Goal: Task Accomplishment & Management: Manage account settings

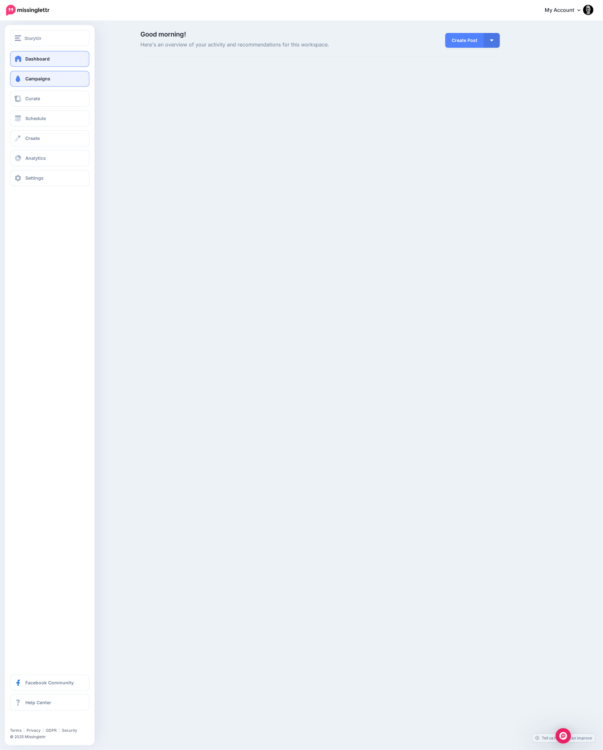
click at [29, 79] on span "Campaigns" at bounding box center [37, 78] width 25 height 5
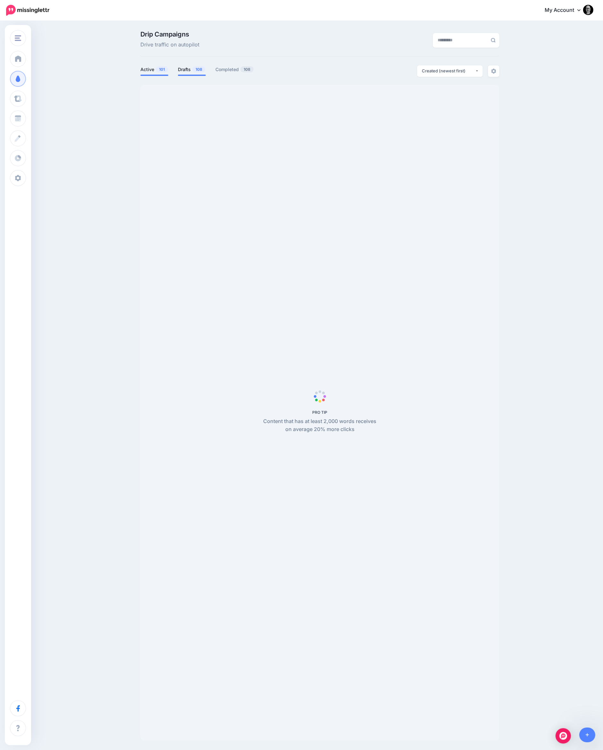
click at [185, 70] on link "Drafts 108" at bounding box center [192, 70] width 28 height 8
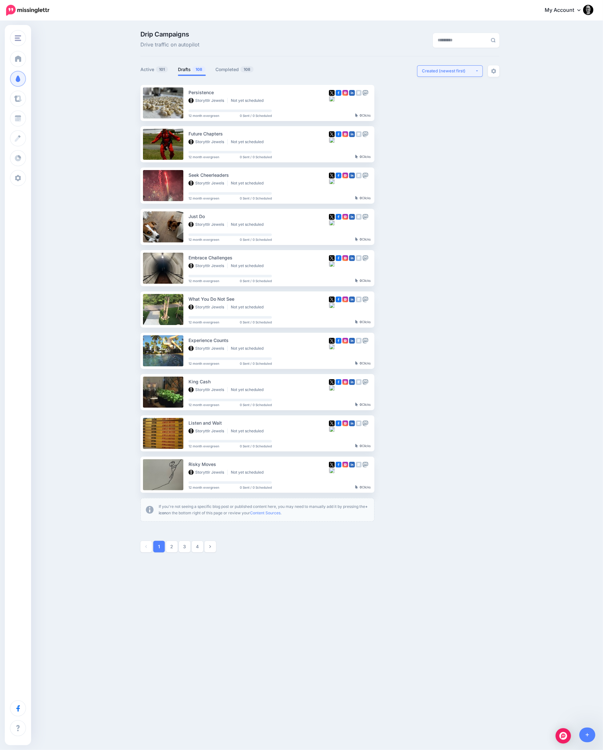
click at [446, 70] on div "Created (newest first)" at bounding box center [448, 71] width 53 height 6
click at [443, 124] on link "Created (oldest first)" at bounding box center [449, 130] width 61 height 12
select select "**********"
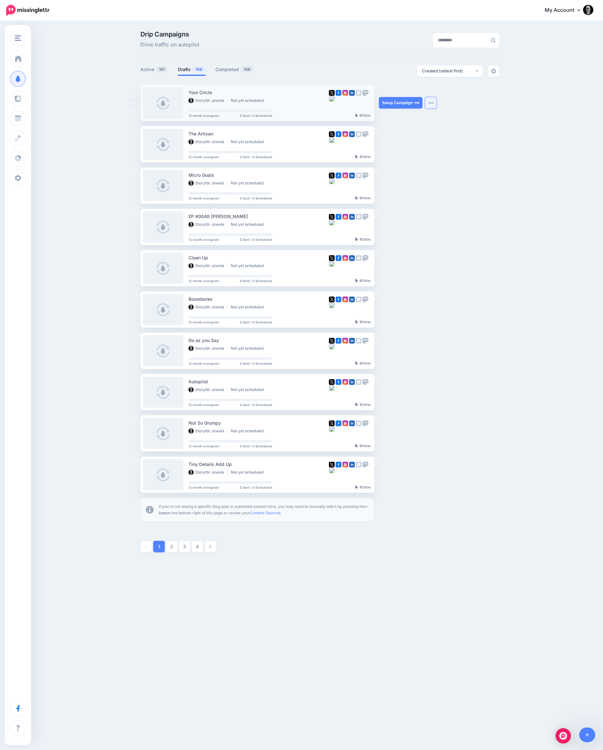
click at [431, 103] on img "button" at bounding box center [430, 103] width 5 height 2
click at [406, 120] on link "Generate Campaign" at bounding box center [394, 118] width 75 height 12
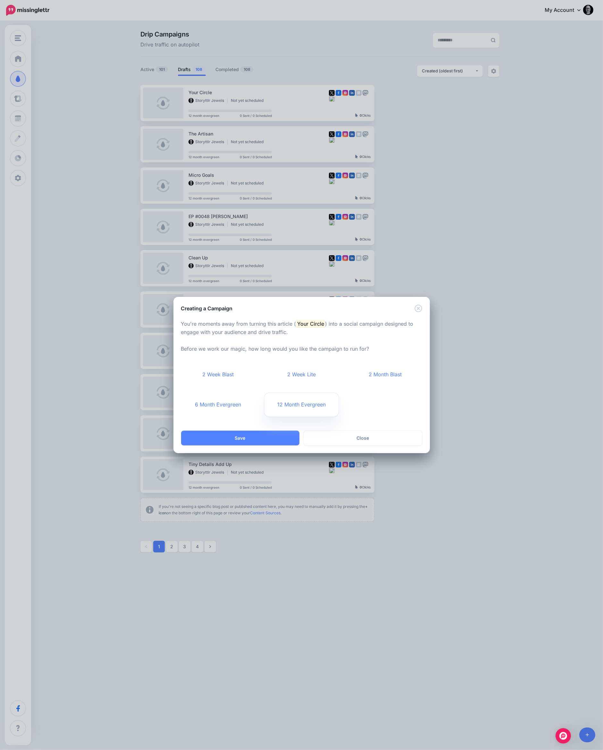
click at [286, 408] on link "12 Month Evergreen" at bounding box center [301, 405] width 74 height 24
click at [269, 435] on button "Save" at bounding box center [240, 438] width 118 height 15
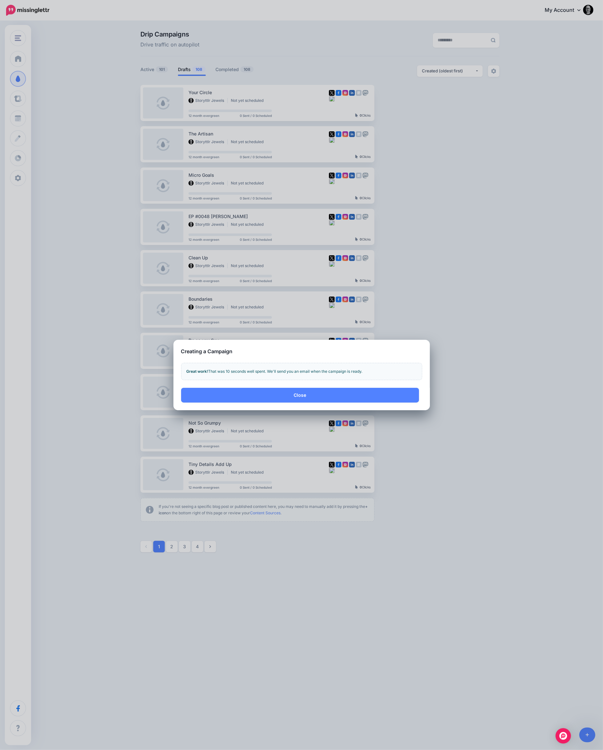
click at [281, 404] on div "Close Save Close" at bounding box center [301, 399] width 256 height 22
click at [285, 392] on button "Close" at bounding box center [300, 395] width 238 height 15
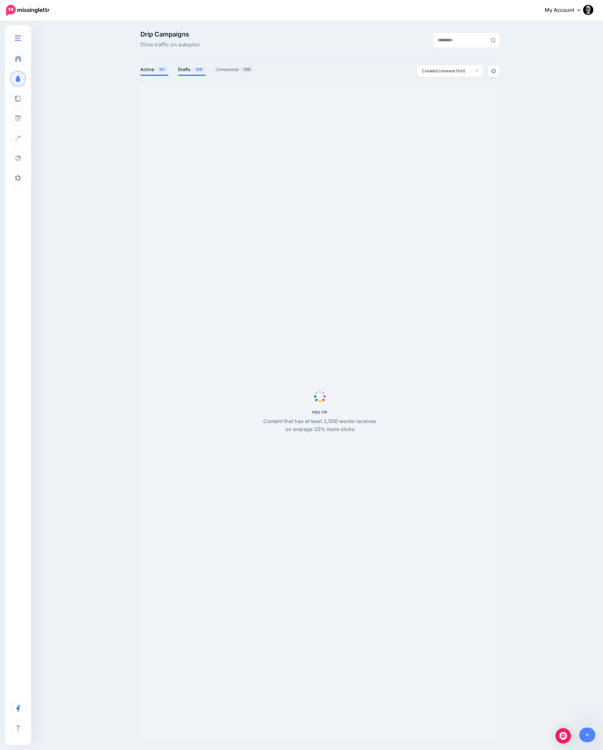
click at [193, 69] on span "108" at bounding box center [198, 69] width 13 height 6
click at [440, 73] on div "Created (newest first)" at bounding box center [448, 71] width 53 height 6
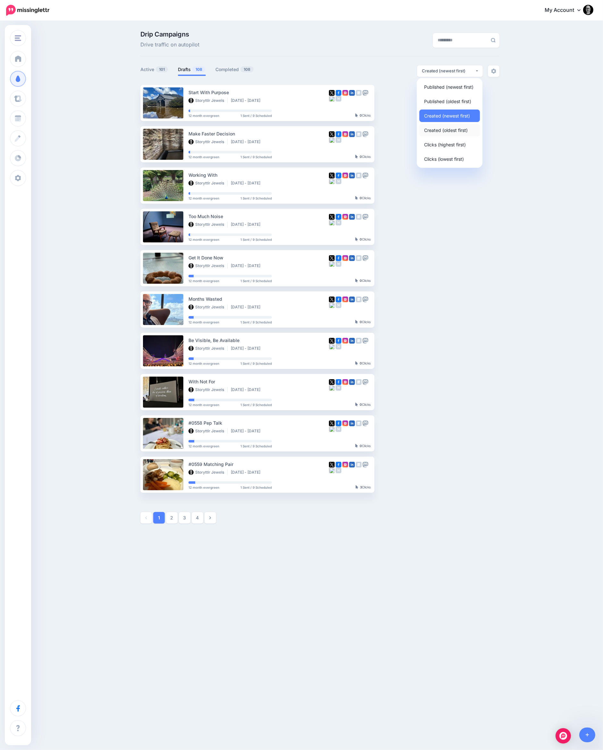
click at [436, 128] on span "Created (oldest first)" at bounding box center [446, 130] width 44 height 8
select select "**********"
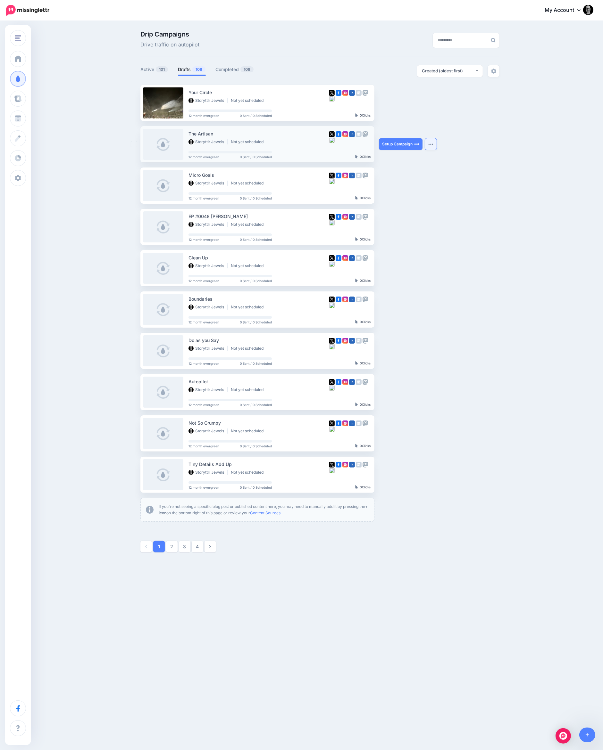
click at [430, 144] on img "button" at bounding box center [430, 144] width 5 height 2
click at [400, 160] on link "Generate Campaign" at bounding box center [394, 160] width 75 height 12
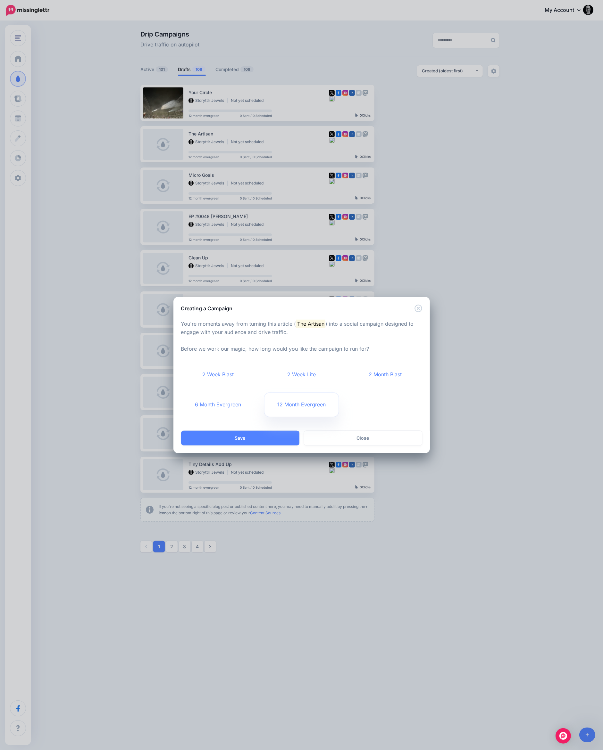
click at [284, 402] on link "12 Month Evergreen" at bounding box center [301, 405] width 74 height 24
click at [260, 441] on button "Save" at bounding box center [240, 438] width 118 height 15
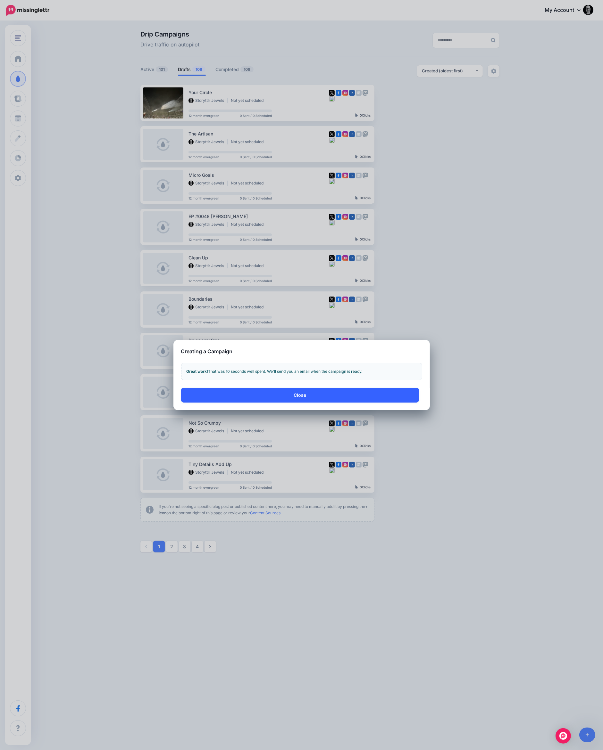
click at [308, 395] on button "Close" at bounding box center [300, 395] width 238 height 15
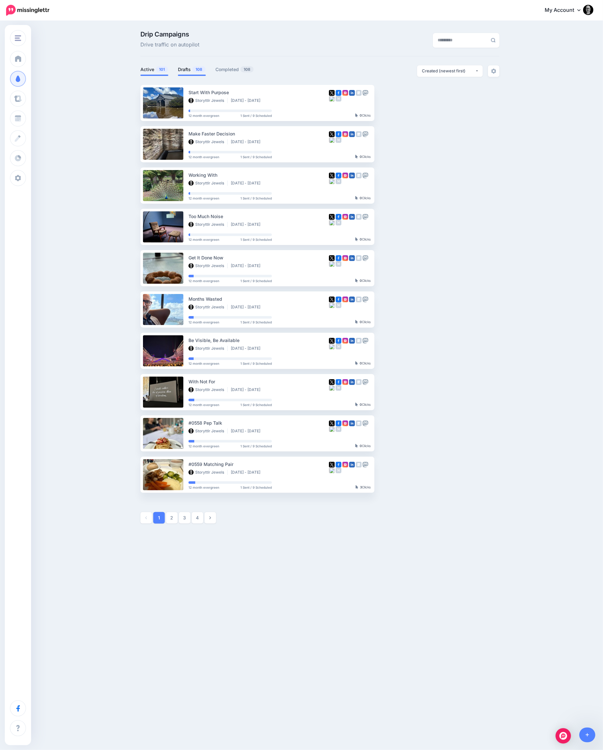
click at [191, 67] on link "Drafts 108" at bounding box center [192, 70] width 28 height 8
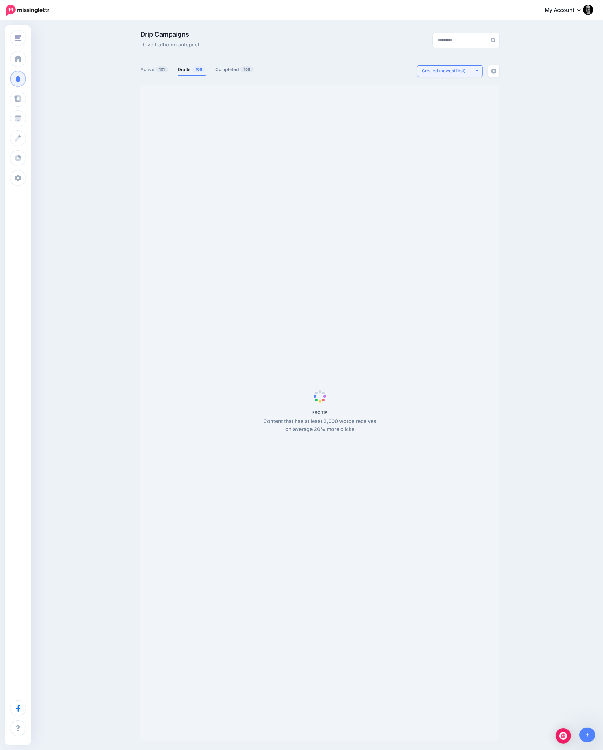
click at [446, 72] on div "Created (newest first)" at bounding box center [448, 71] width 53 height 6
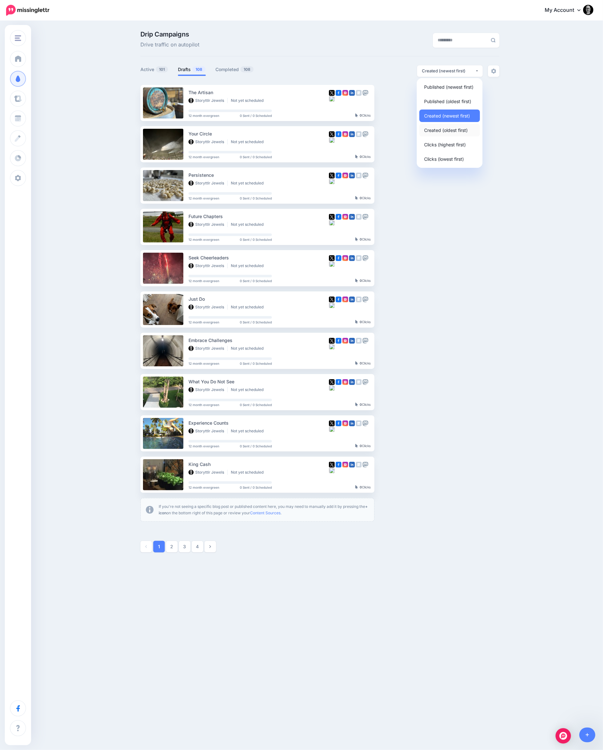
click at [443, 127] on span "Created (oldest first)" at bounding box center [446, 130] width 44 height 8
select select "**********"
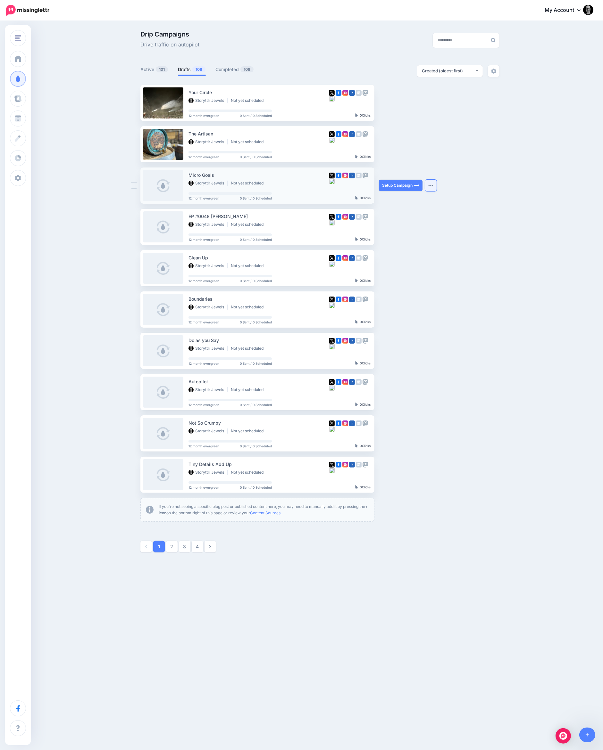
click at [432, 186] on img "button" at bounding box center [430, 186] width 5 height 2
click at [407, 203] on link "Generate Campaign" at bounding box center [394, 201] width 75 height 12
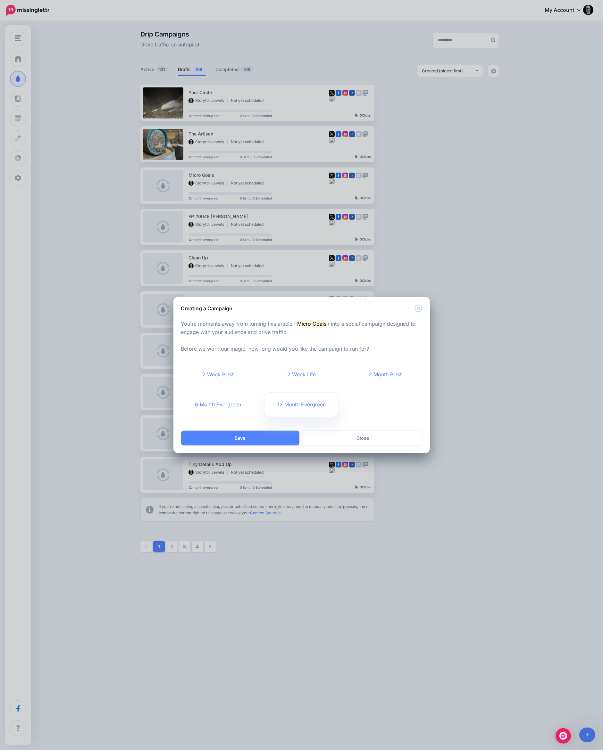
click at [285, 405] on link "12 Month Evergreen" at bounding box center [301, 405] width 74 height 24
click at [275, 434] on button "Save" at bounding box center [240, 438] width 118 height 15
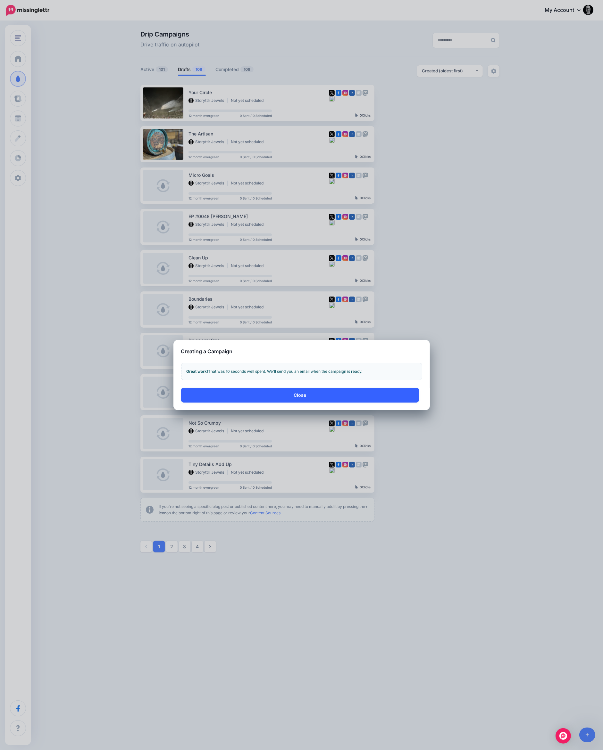
click at [310, 394] on button "Close" at bounding box center [300, 395] width 238 height 15
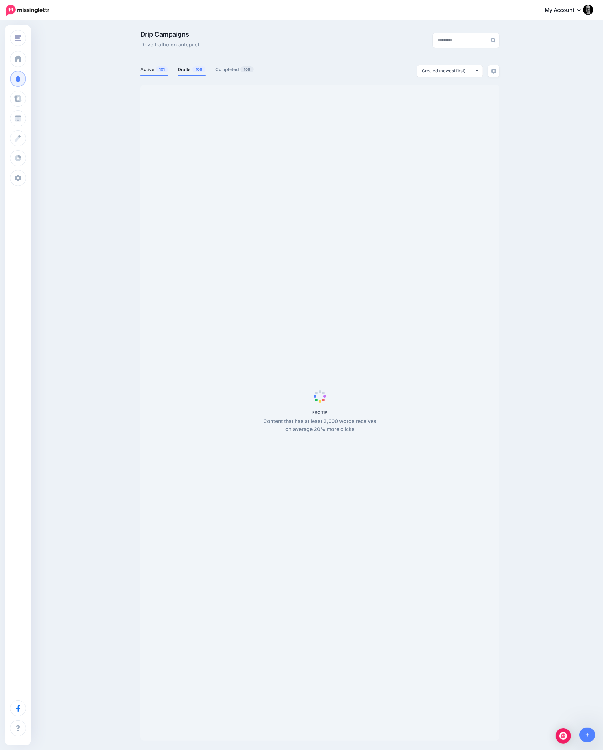
click at [182, 70] on link "Drafts 108" at bounding box center [192, 70] width 28 height 8
click at [434, 68] on div "Created (newest first)" at bounding box center [448, 71] width 53 height 6
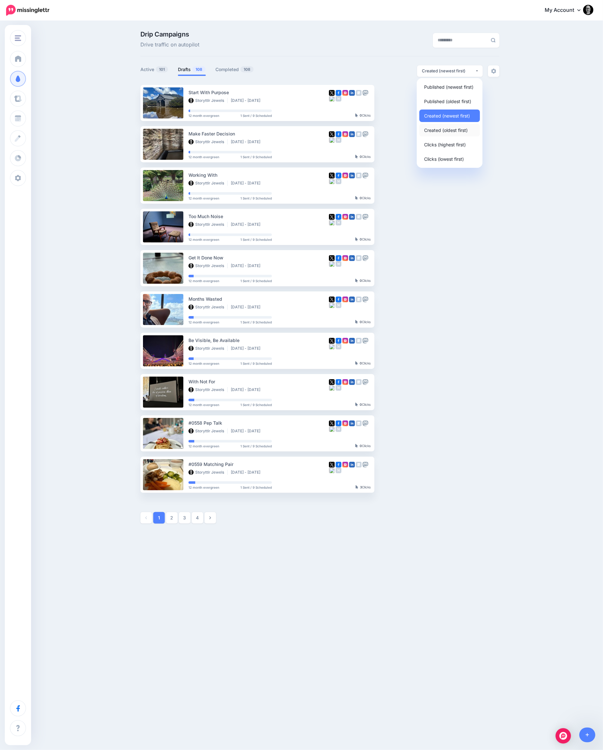
click at [441, 129] on span "Created (oldest first)" at bounding box center [446, 130] width 44 height 8
select select "**********"
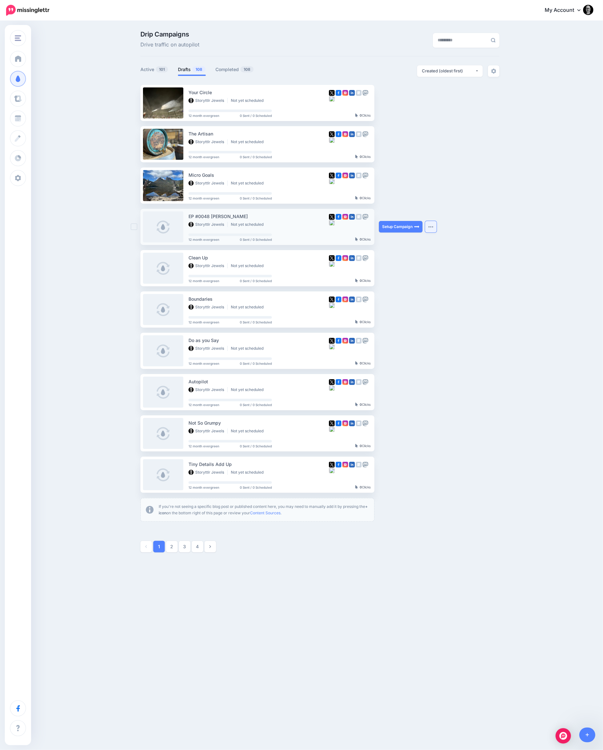
click at [431, 227] on img "button" at bounding box center [430, 227] width 5 height 2
click at [411, 247] on link "Generate Campaign" at bounding box center [394, 242] width 75 height 12
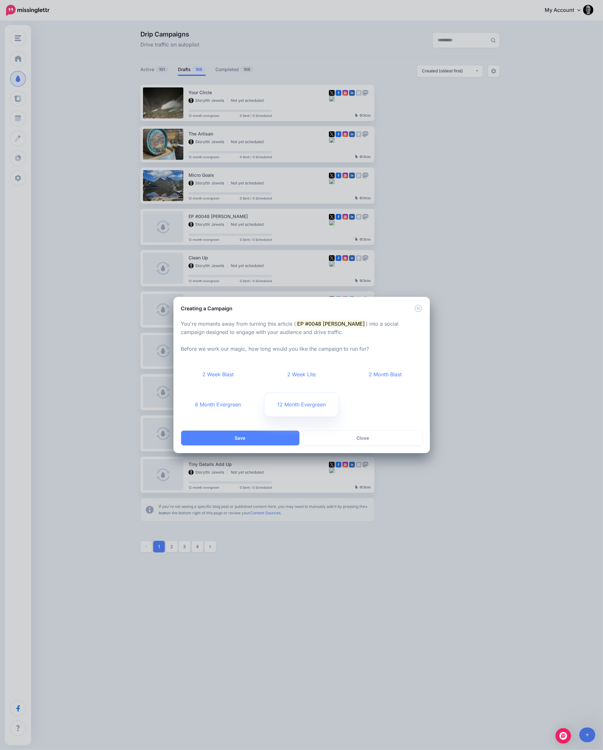
click at [299, 411] on link "12 Month Evergreen" at bounding box center [301, 405] width 74 height 24
click at [276, 435] on button "Save" at bounding box center [240, 438] width 118 height 15
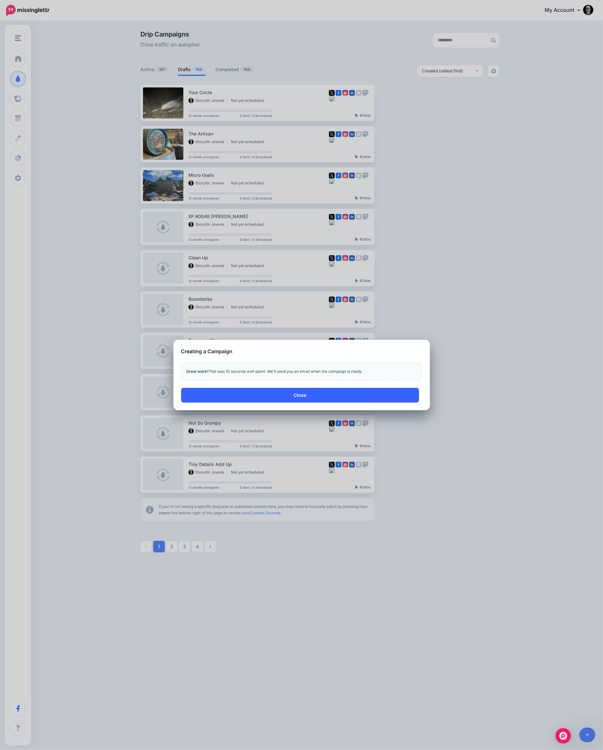
click at [295, 394] on button "Close" at bounding box center [300, 395] width 238 height 15
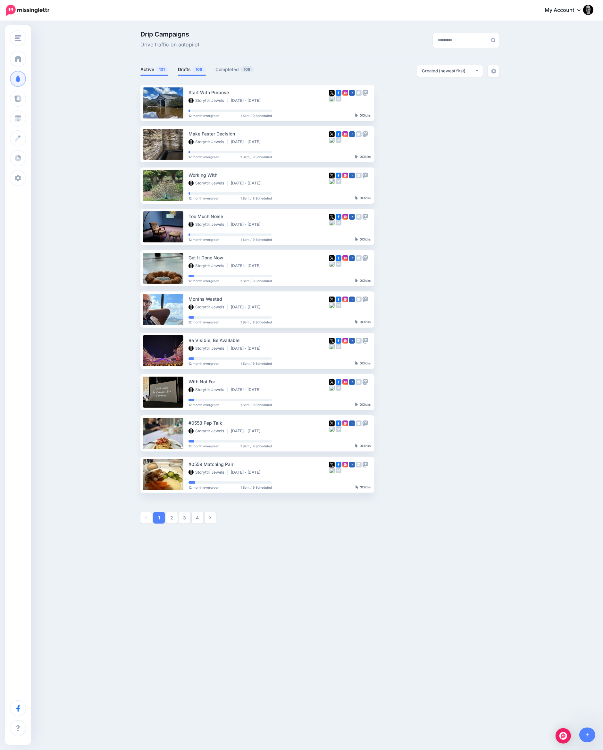
click at [183, 71] on link "Drafts 108" at bounding box center [192, 70] width 28 height 8
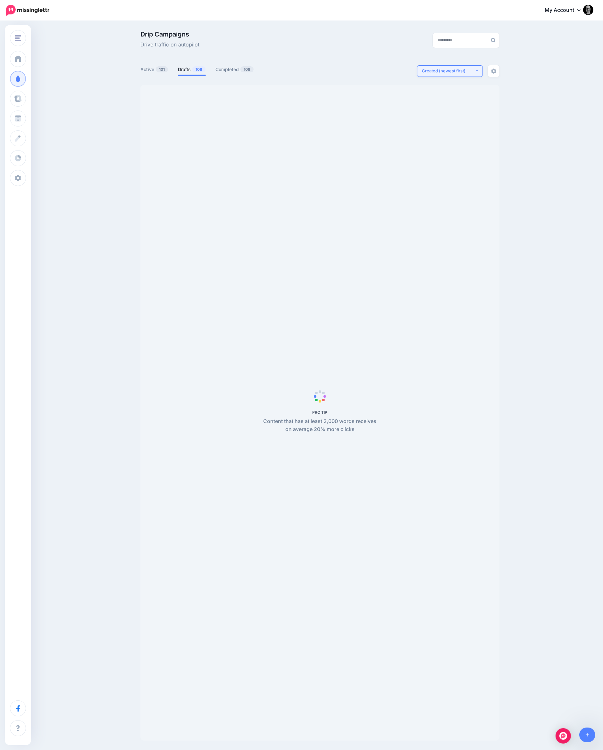
click at [445, 71] on div "Created (newest first)" at bounding box center [448, 71] width 53 height 6
click at [439, 129] on span "Created (oldest first)" at bounding box center [446, 130] width 44 height 8
select select "**********"
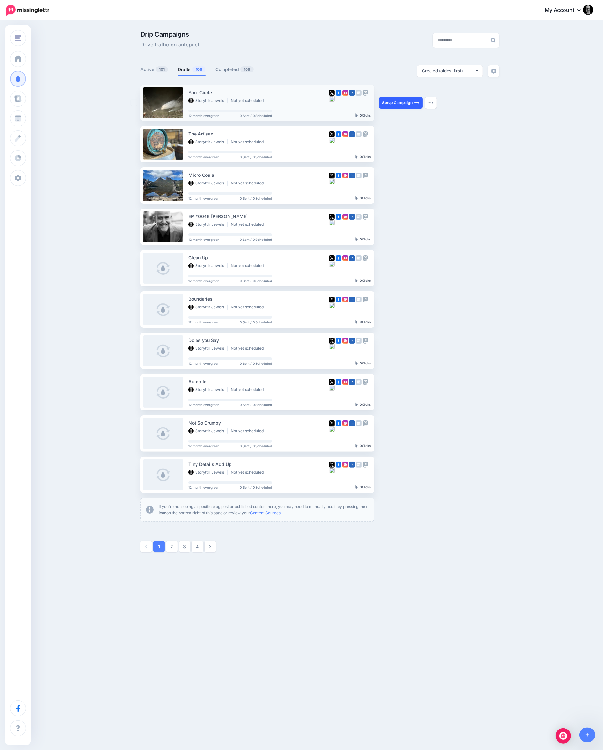
click at [406, 98] on link "Setup Campaign" at bounding box center [401, 103] width 44 height 12
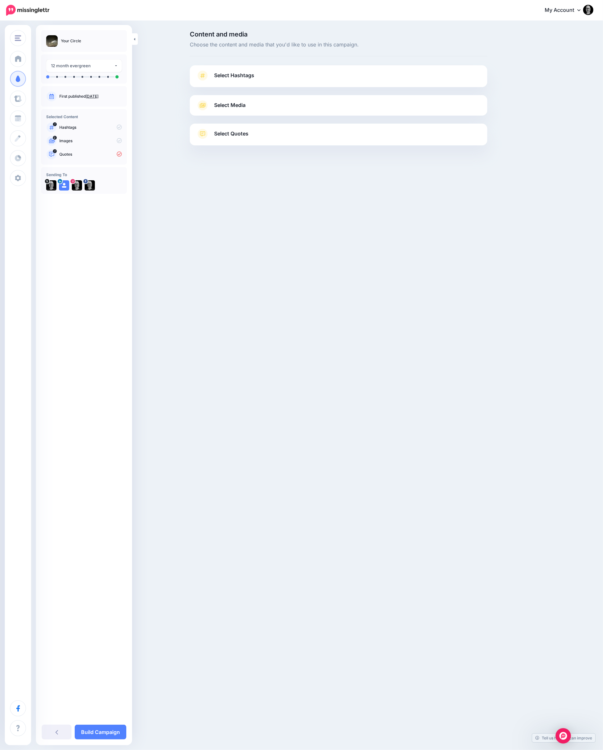
click at [349, 82] on link "Select Hashtags" at bounding box center [338, 78] width 284 height 17
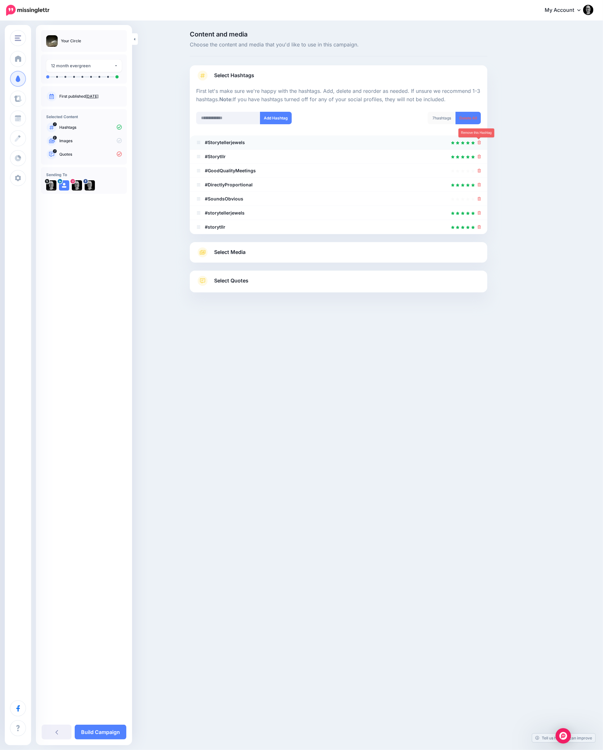
click at [478, 141] on icon at bounding box center [479, 143] width 4 height 4
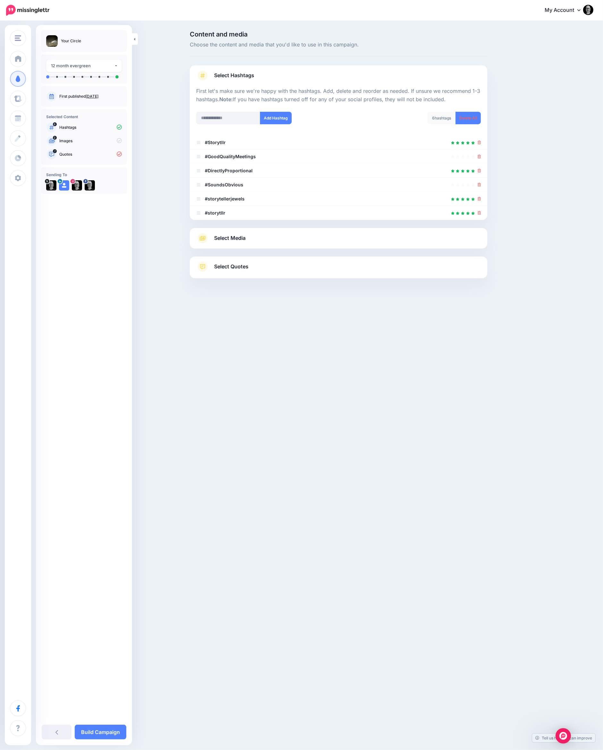
click at [478, 141] on icon at bounding box center [479, 143] width 4 height 4
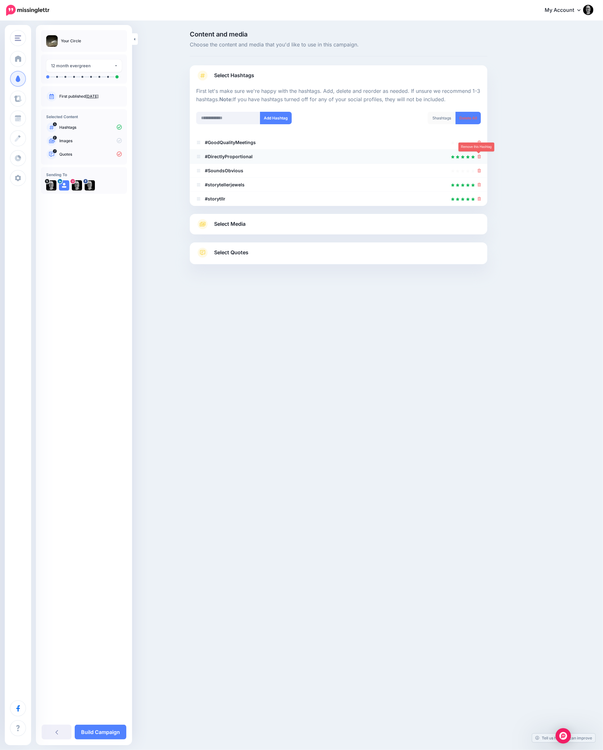
click at [480, 155] on icon at bounding box center [479, 157] width 4 height 4
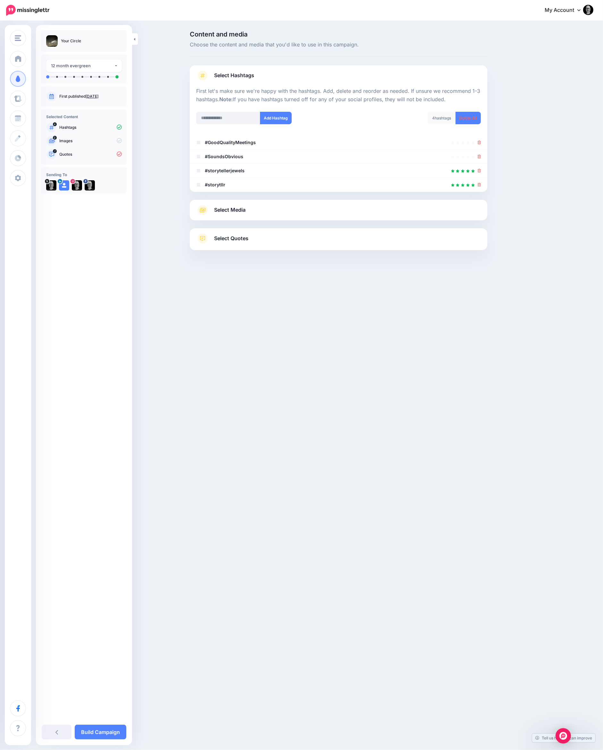
click at [448, 213] on link "Select Media" at bounding box center [338, 210] width 284 height 10
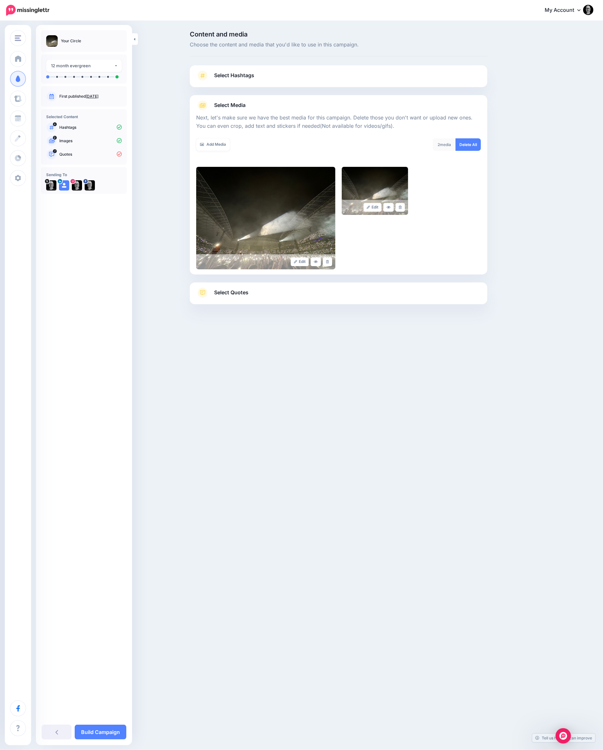
click at [234, 291] on span "Select Quotes" at bounding box center [231, 292] width 34 height 9
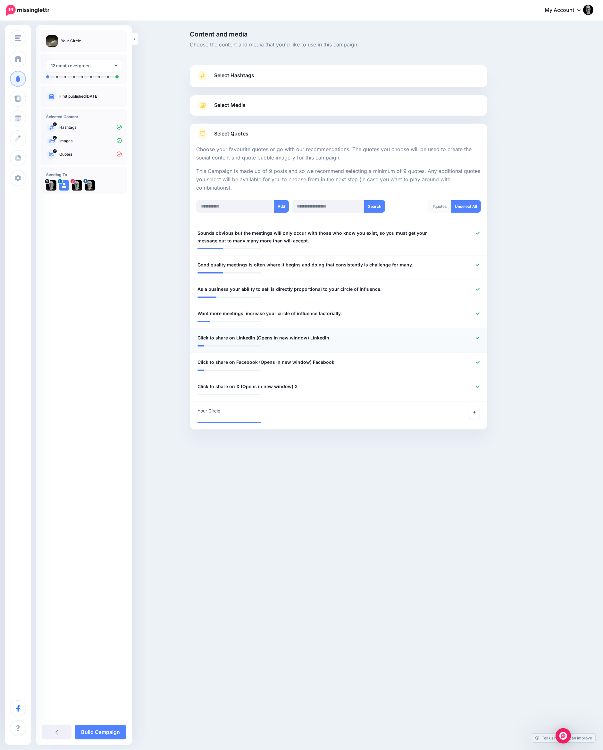
click at [477, 339] on icon at bounding box center [478, 338] width 4 height 4
click at [477, 365] on icon at bounding box center [478, 366] width 4 height 4
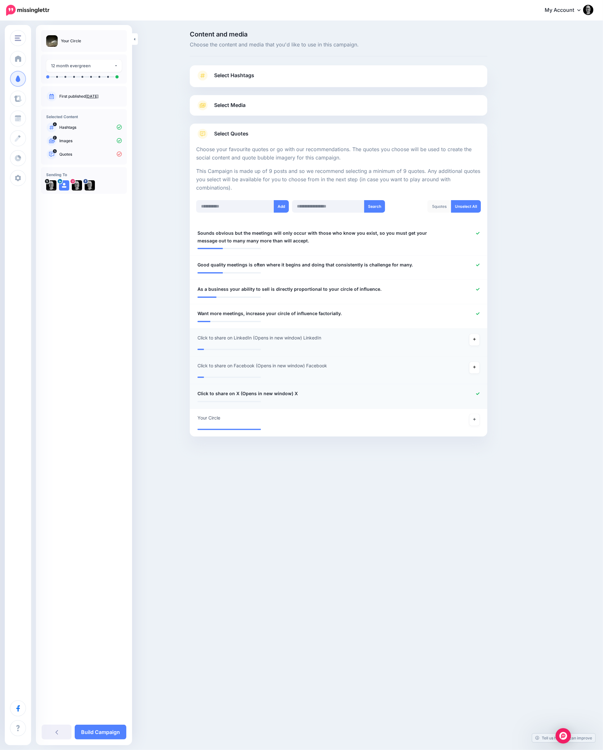
click at [476, 392] on icon at bounding box center [478, 394] width 4 height 4
click at [474, 423] on icon at bounding box center [474, 423] width 3 height 4
click at [101, 730] on link "Build Campaign" at bounding box center [101, 732] width 52 height 15
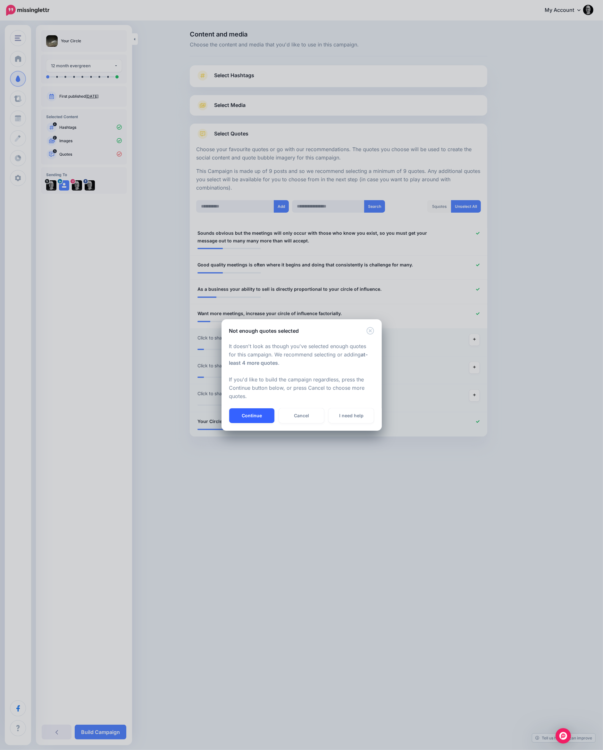
click at [250, 412] on button "Continue" at bounding box center [251, 415] width 45 height 15
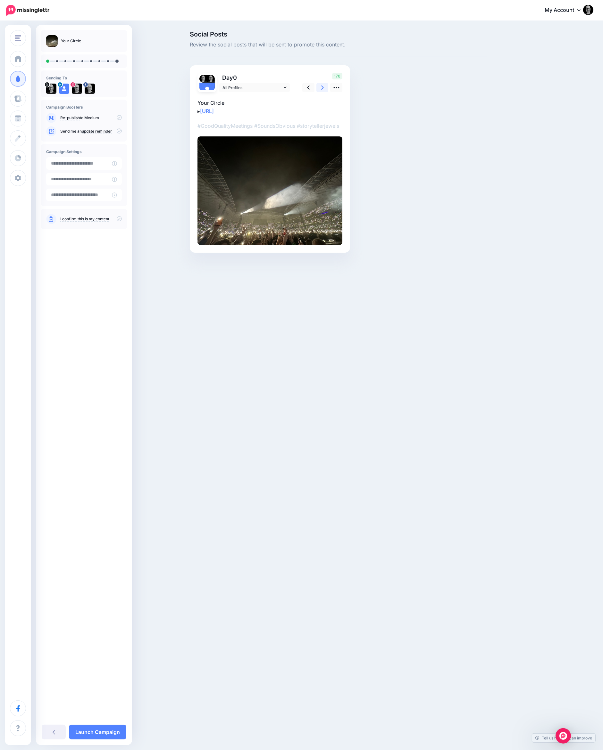
click at [321, 89] on icon at bounding box center [322, 88] width 3 height 4
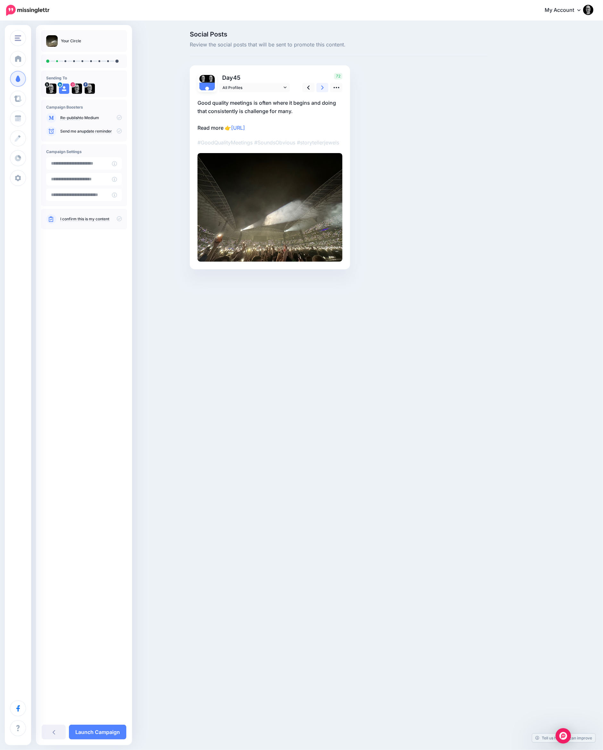
click at [321, 89] on icon at bounding box center [322, 88] width 3 height 4
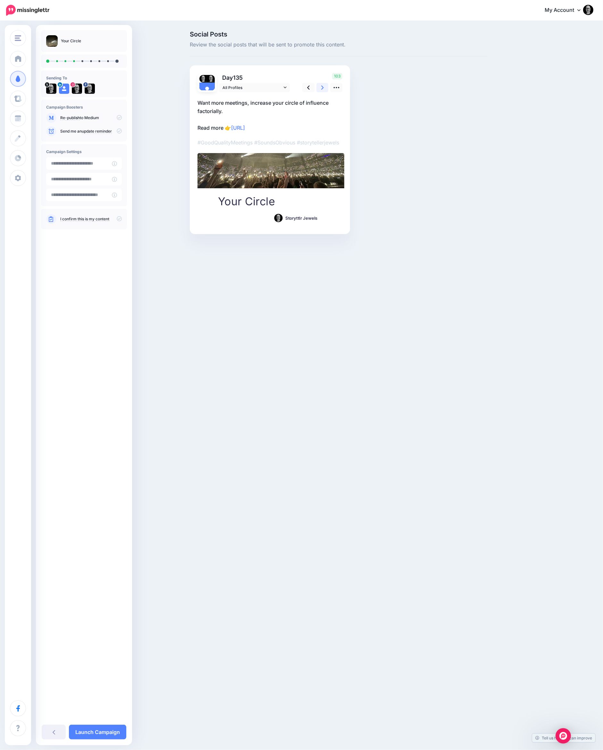
click at [321, 89] on icon at bounding box center [322, 88] width 3 height 4
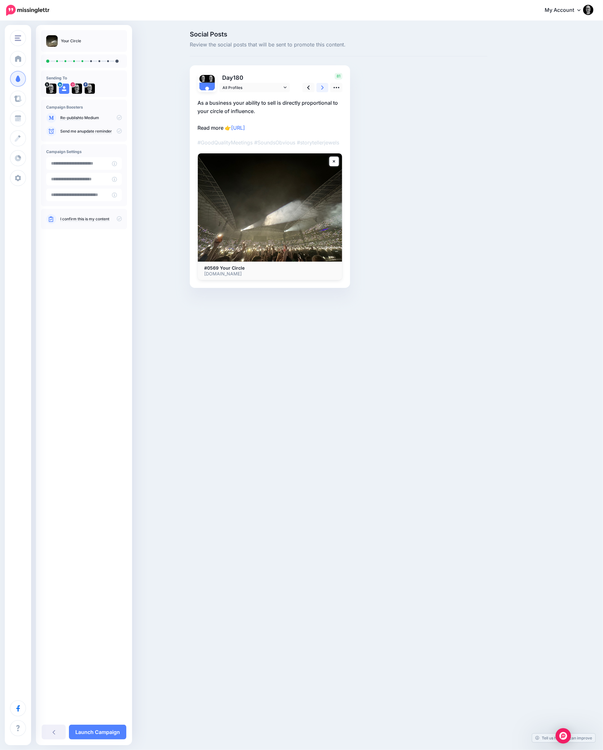
click at [321, 89] on icon at bounding box center [322, 88] width 3 height 4
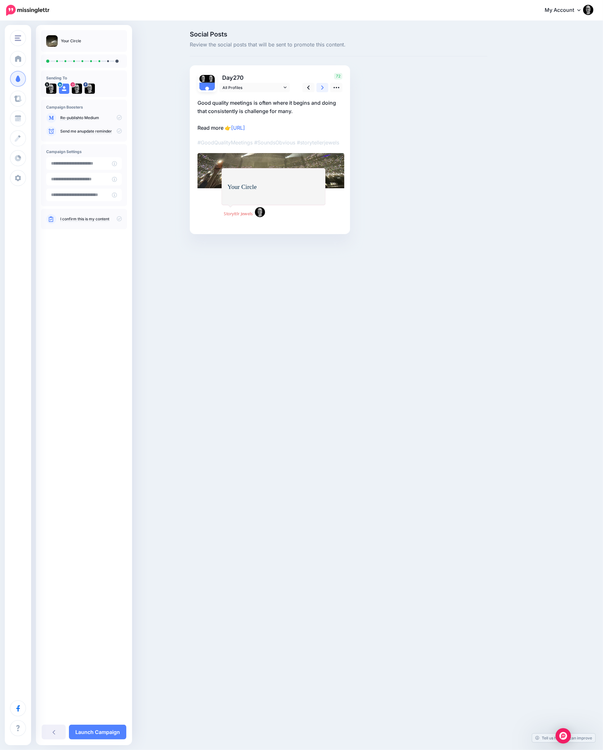
click at [321, 89] on icon at bounding box center [322, 88] width 3 height 4
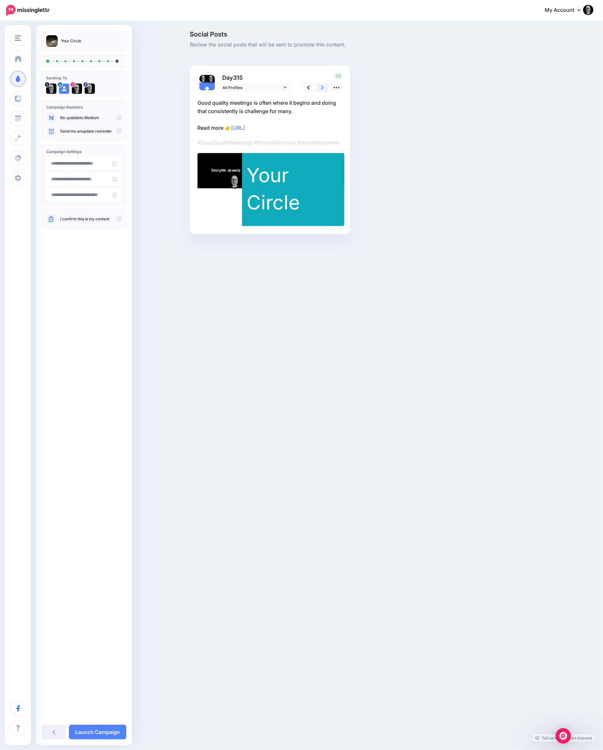
click at [321, 89] on icon at bounding box center [322, 88] width 3 height 4
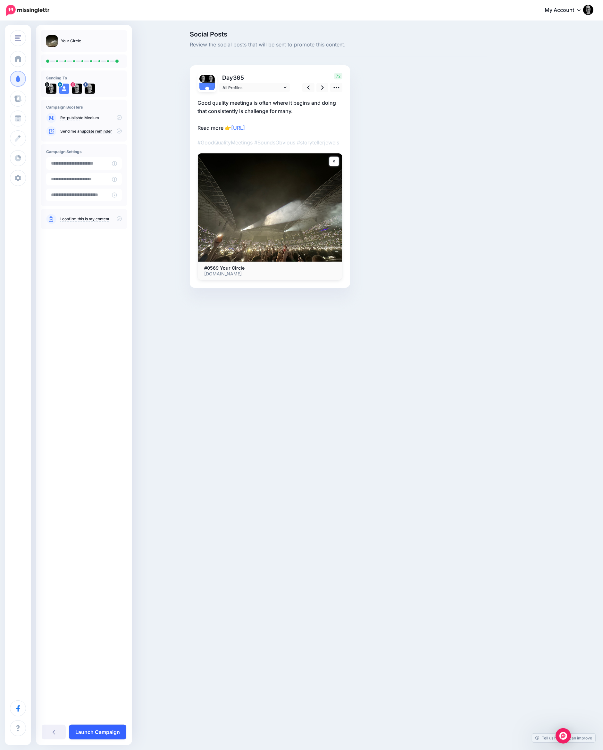
click at [84, 735] on link "Launch Campaign" at bounding box center [97, 732] width 57 height 15
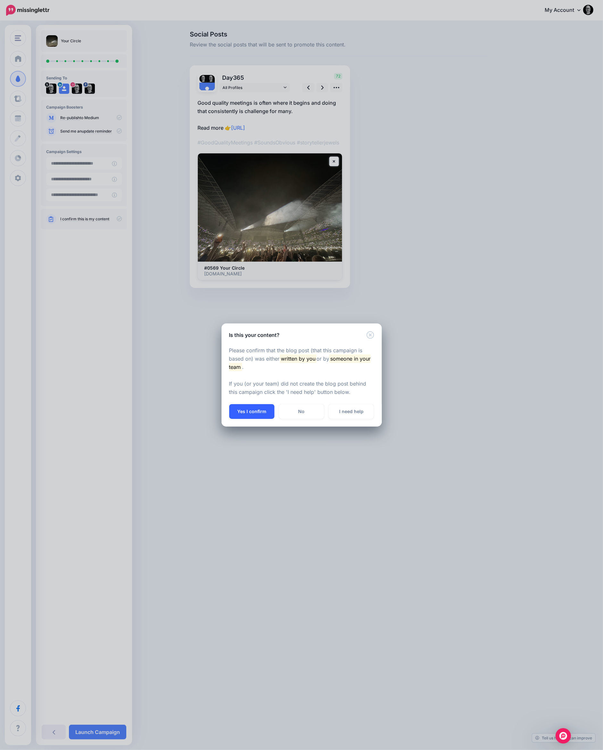
click at [257, 414] on button "Yes I confirm" at bounding box center [251, 411] width 45 height 15
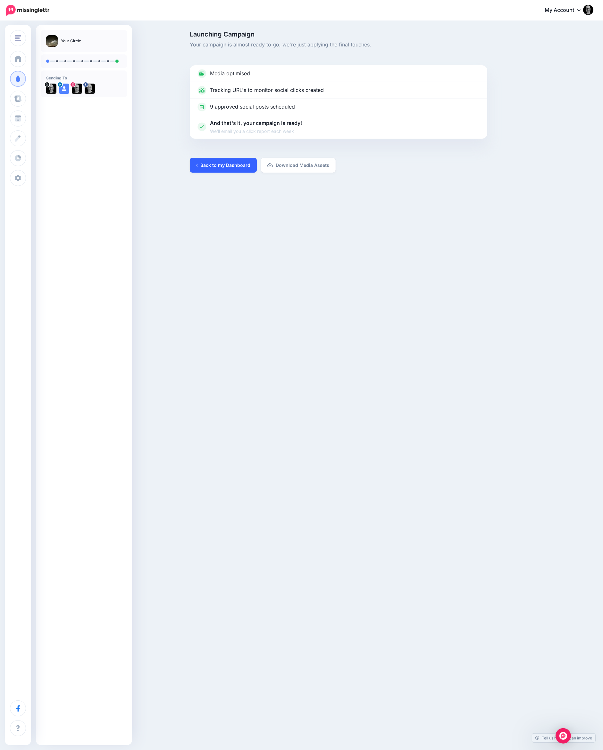
click at [230, 167] on link "Back to my Dashboard" at bounding box center [223, 165] width 67 height 15
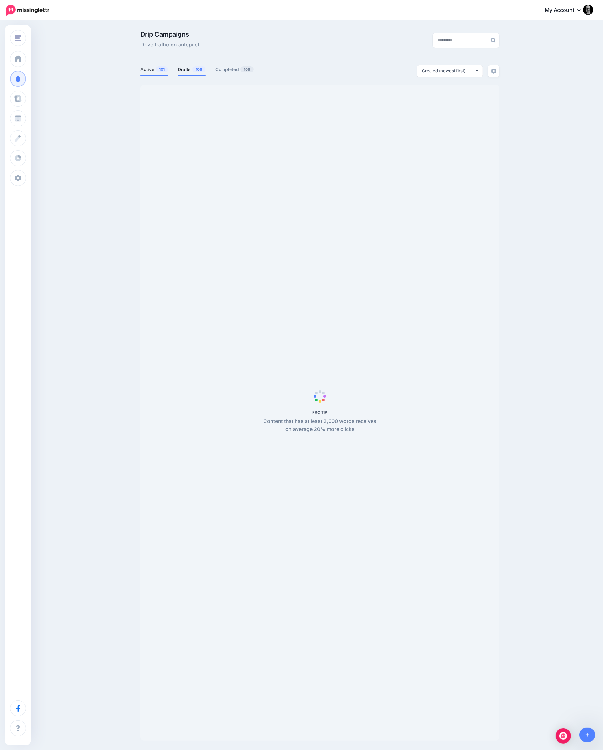
click at [179, 68] on link "Drafts 108" at bounding box center [192, 70] width 28 height 8
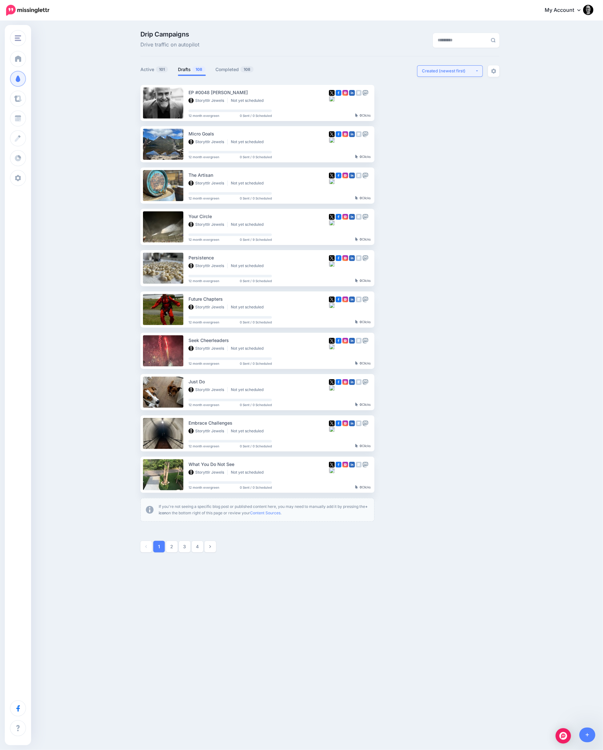
click at [440, 74] on button "Created (newest first)" at bounding box center [450, 71] width 66 height 12
click at [441, 125] on link "Created (oldest first)" at bounding box center [449, 130] width 61 height 12
select select "**********"
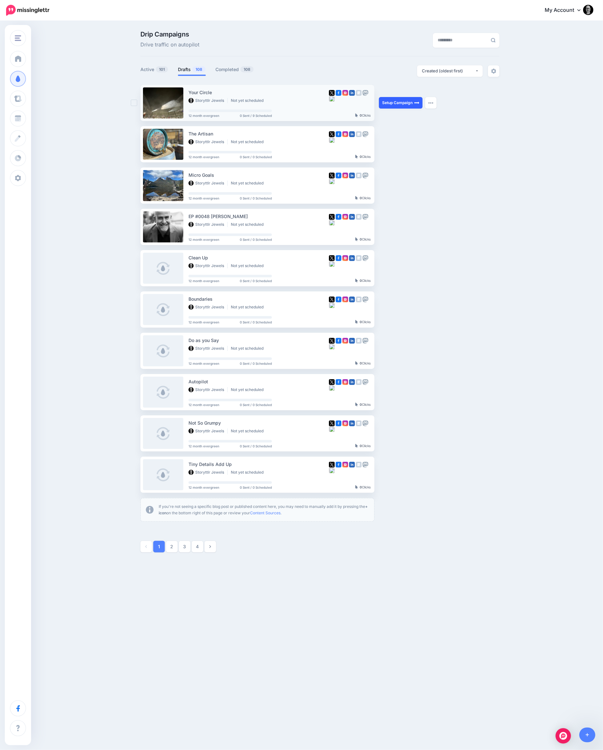
click at [394, 103] on link "Setup Campaign" at bounding box center [401, 103] width 44 height 12
click at [392, 145] on link "Setup Campaign" at bounding box center [401, 144] width 44 height 12
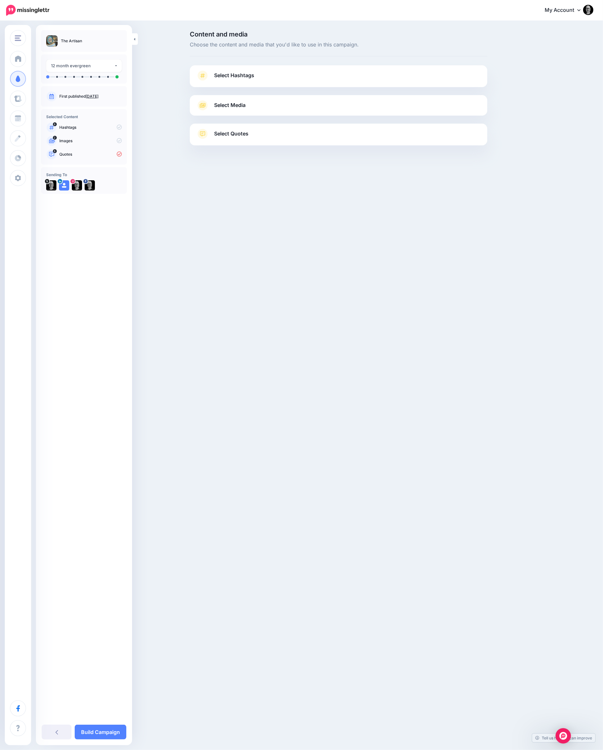
click at [401, 81] on link "Select Hashtags" at bounding box center [338, 78] width 284 height 17
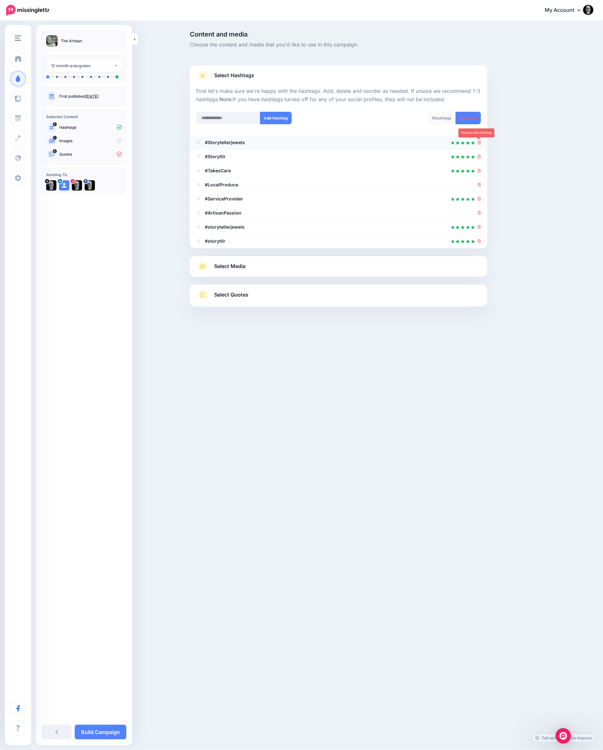
click at [478, 142] on icon at bounding box center [479, 143] width 4 height 4
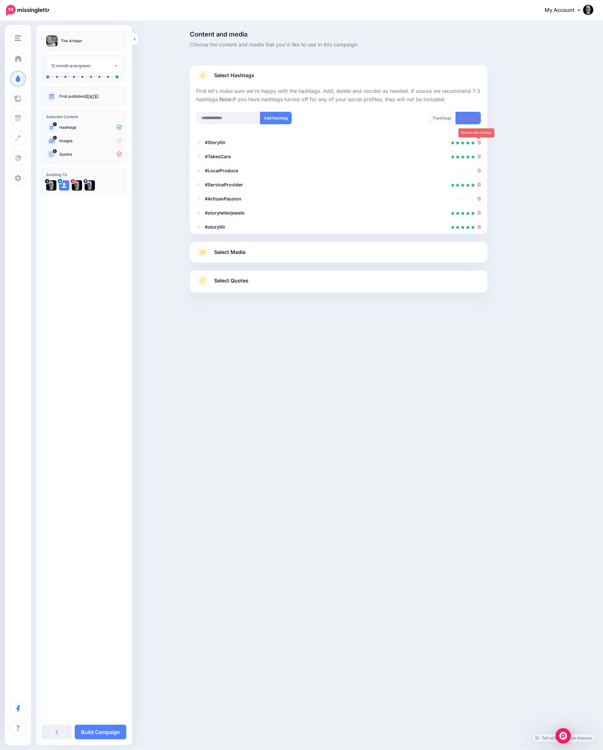
click at [478, 142] on icon at bounding box center [479, 143] width 4 height 4
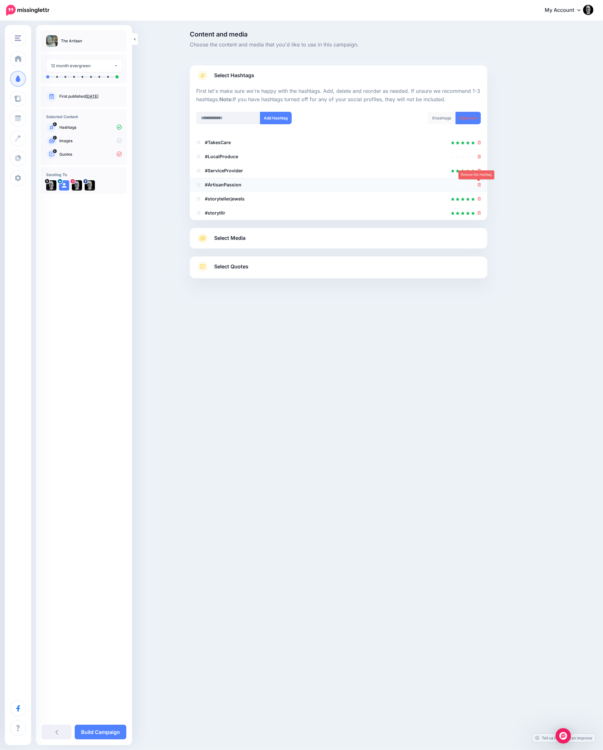
click at [479, 183] on icon at bounding box center [479, 185] width 4 height 4
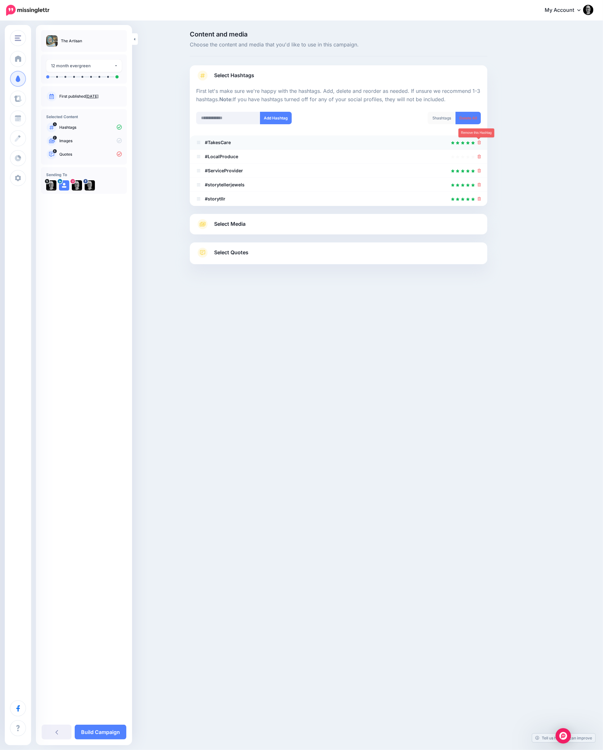
click at [479, 141] on icon at bounding box center [479, 143] width 4 height 4
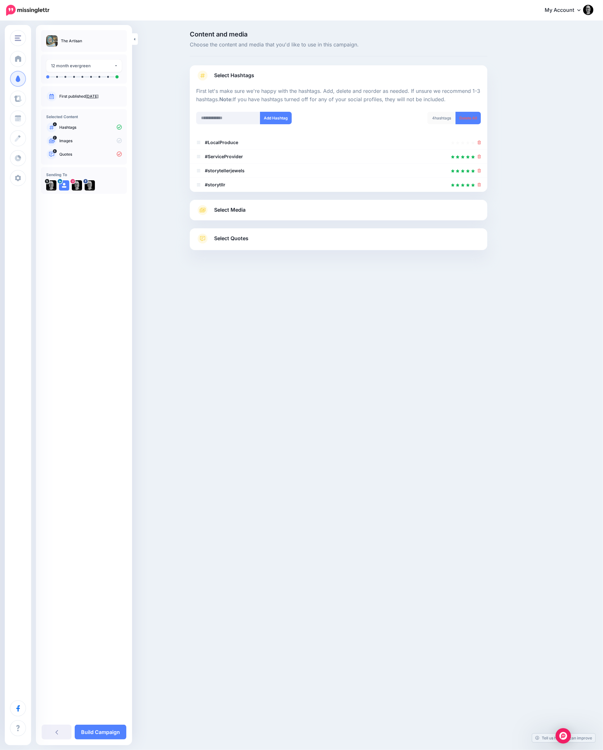
click at [251, 213] on link "Select Media" at bounding box center [338, 210] width 284 height 10
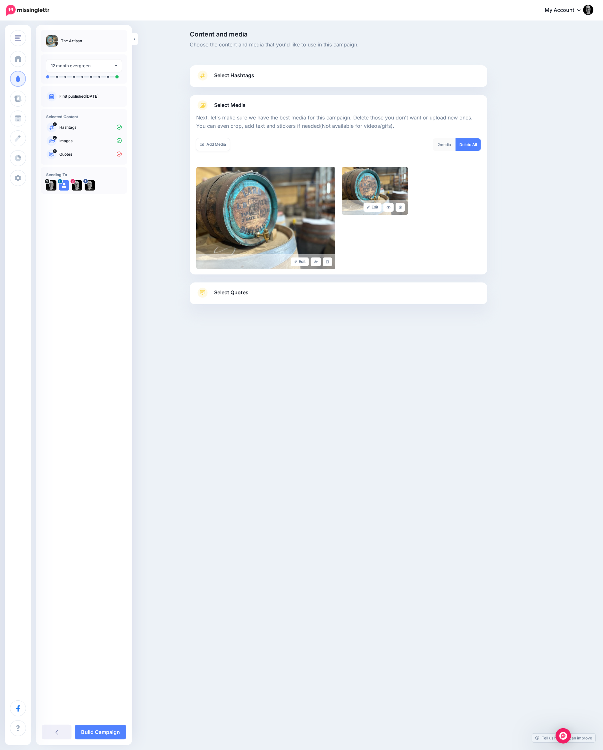
click at [252, 294] on link "Select Quotes" at bounding box center [338, 296] width 284 height 17
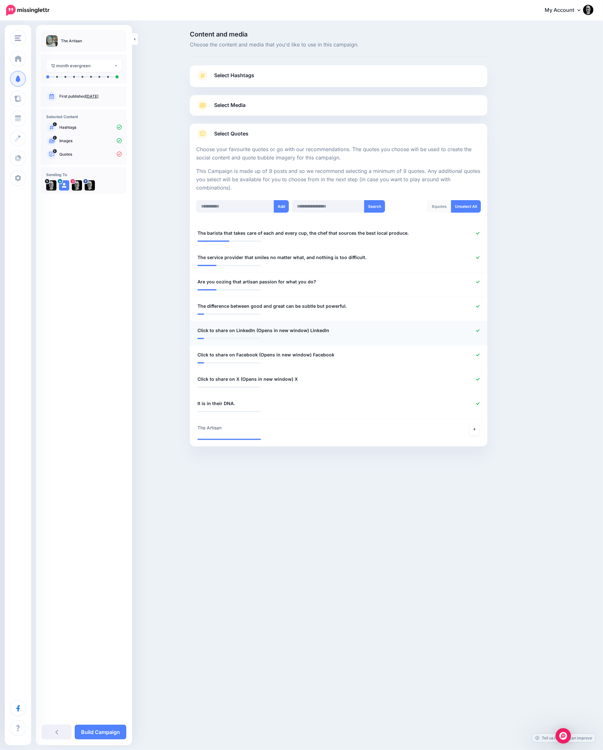
click at [477, 330] on icon at bounding box center [478, 331] width 4 height 4
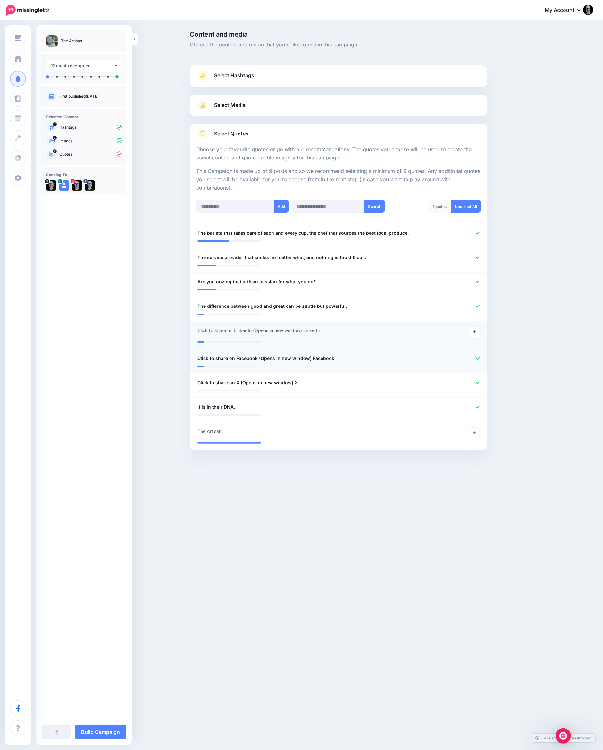
click at [476, 357] on icon at bounding box center [478, 359] width 4 height 4
click at [476, 386] on icon at bounding box center [478, 386] width 4 height 3
click at [476, 439] on link at bounding box center [474, 441] width 10 height 12
click at [103, 731] on link "Build Campaign" at bounding box center [101, 732] width 52 height 15
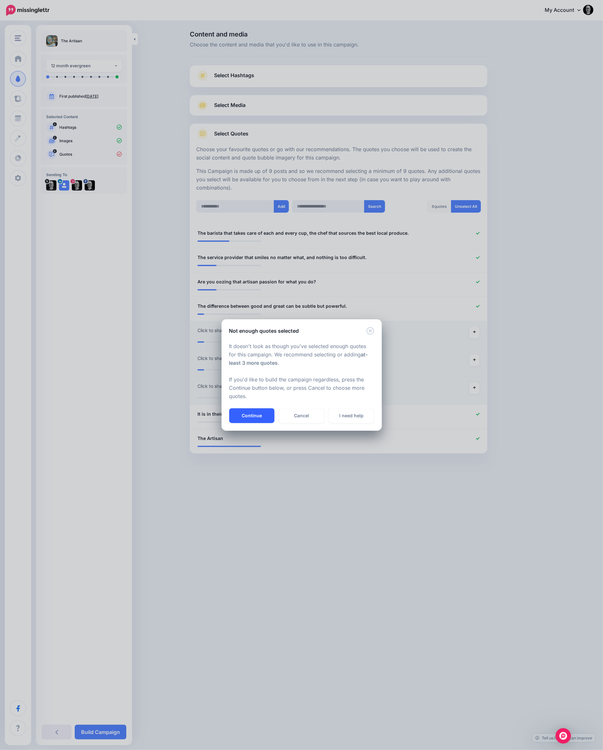
click at [249, 415] on button "Continue" at bounding box center [251, 415] width 45 height 15
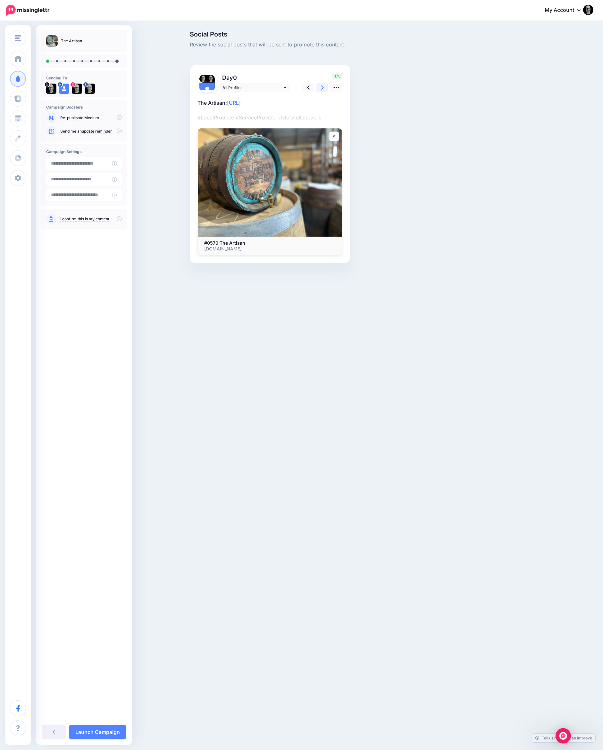
click at [321, 86] on icon at bounding box center [322, 87] width 3 height 7
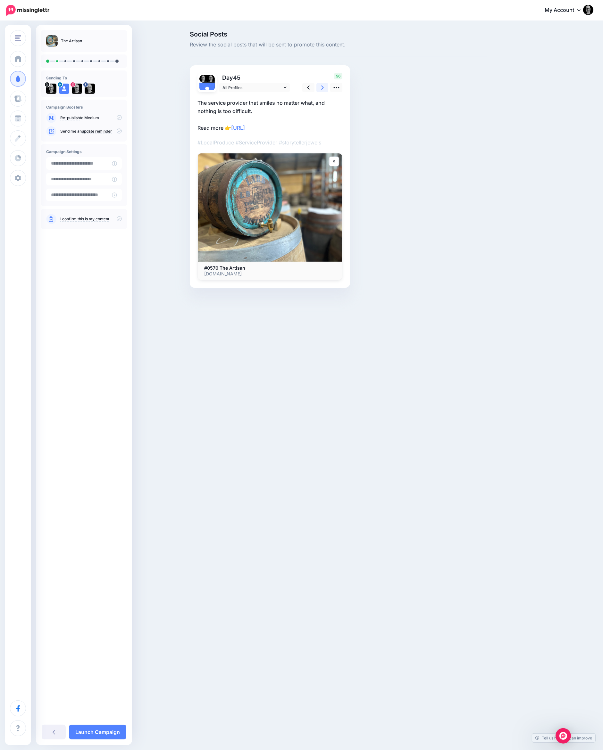
click at [321, 86] on icon at bounding box center [322, 87] width 3 height 7
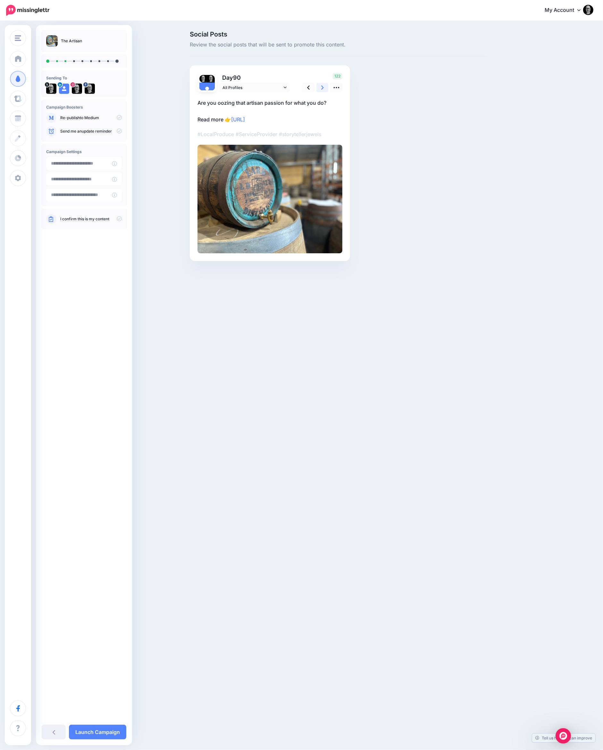
click at [321, 86] on icon at bounding box center [322, 87] width 3 height 7
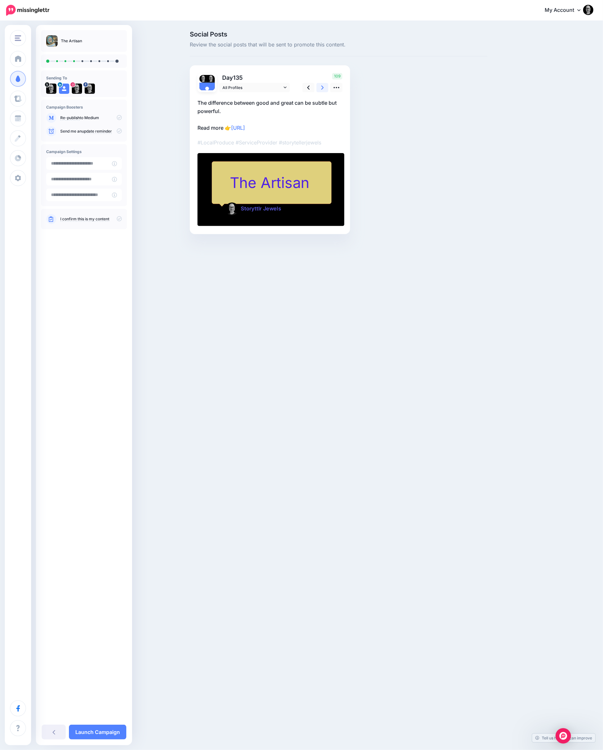
click at [321, 86] on icon at bounding box center [322, 87] width 3 height 7
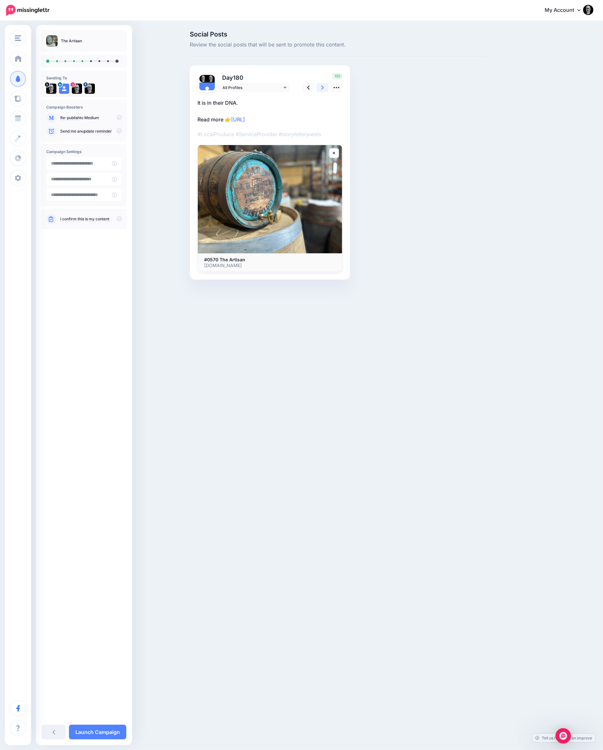
click at [321, 86] on icon at bounding box center [322, 87] width 3 height 7
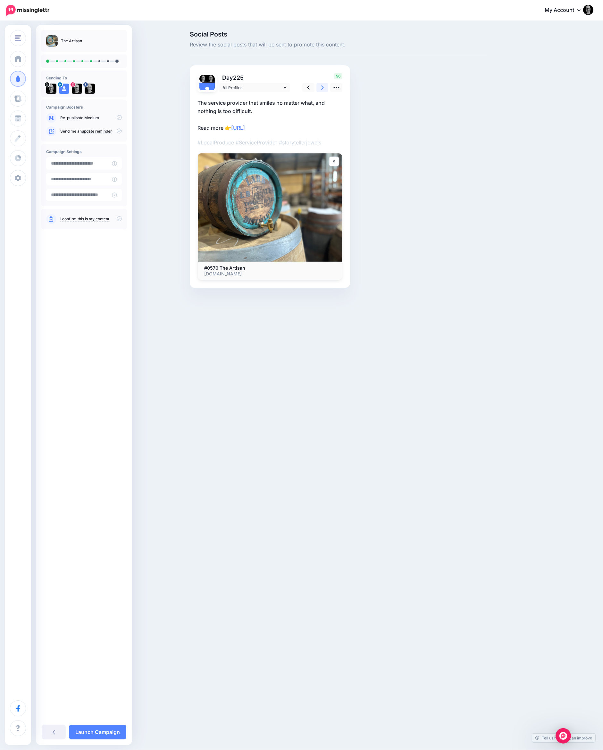
click at [321, 89] on icon at bounding box center [322, 87] width 3 height 7
click at [111, 730] on link "Launch Campaign" at bounding box center [97, 732] width 57 height 15
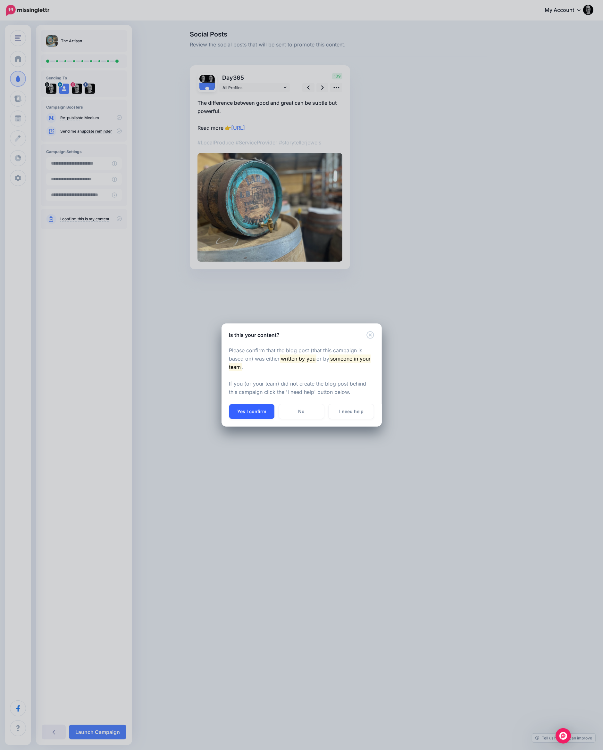
click at [259, 411] on button "Yes I confirm" at bounding box center [251, 411] width 45 height 15
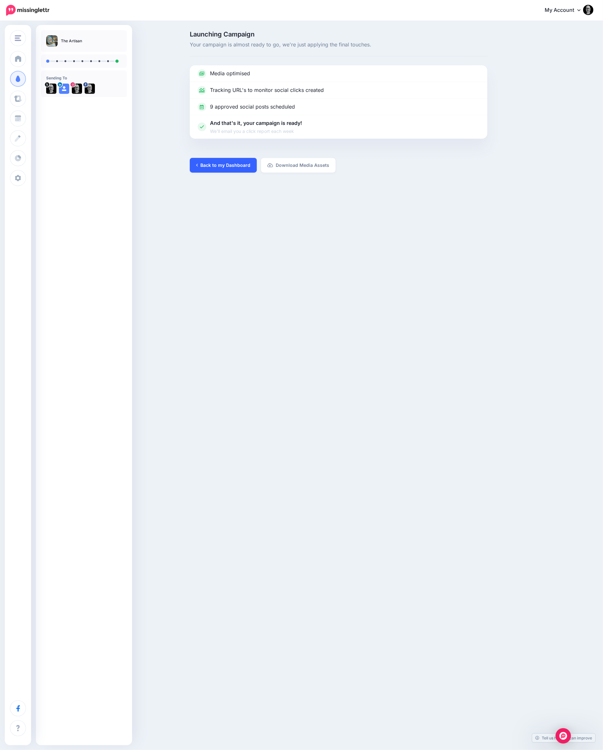
click at [232, 165] on link "Back to my Dashboard" at bounding box center [223, 165] width 67 height 15
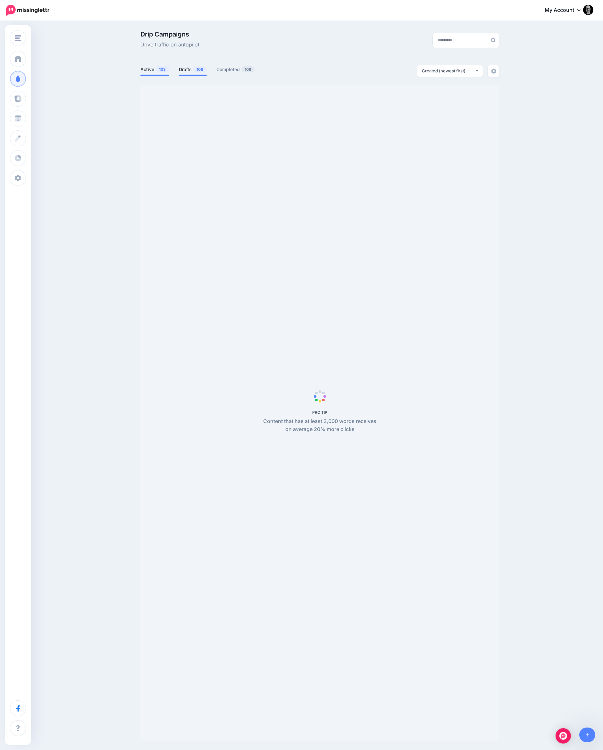
click at [183, 70] on link "Drafts 106" at bounding box center [193, 70] width 28 height 8
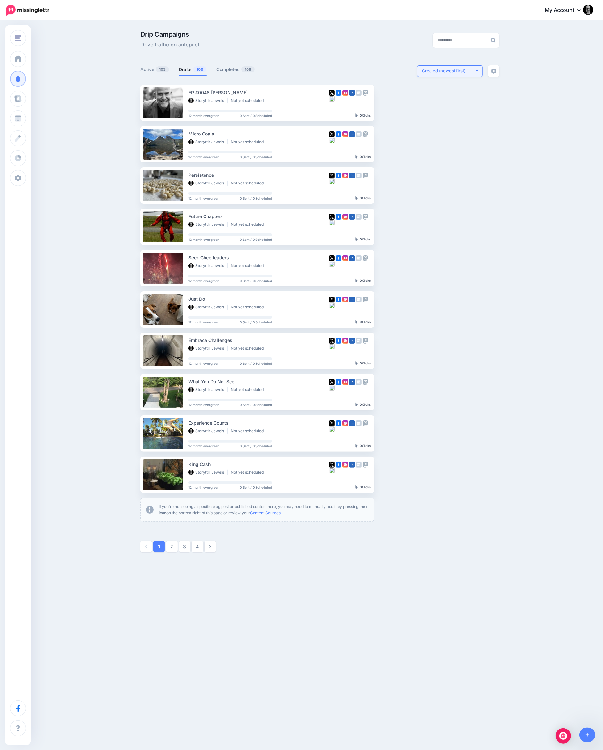
click at [444, 72] on div "Created (newest first)" at bounding box center [448, 71] width 53 height 6
click at [445, 128] on span "Created (oldest first)" at bounding box center [446, 130] width 44 height 8
select select "**********"
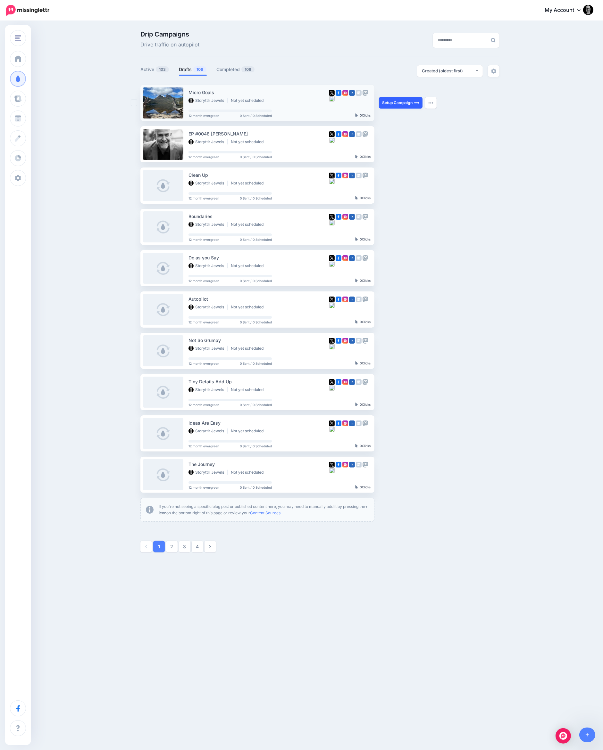
click at [395, 102] on link "Setup Campaign" at bounding box center [401, 103] width 44 height 12
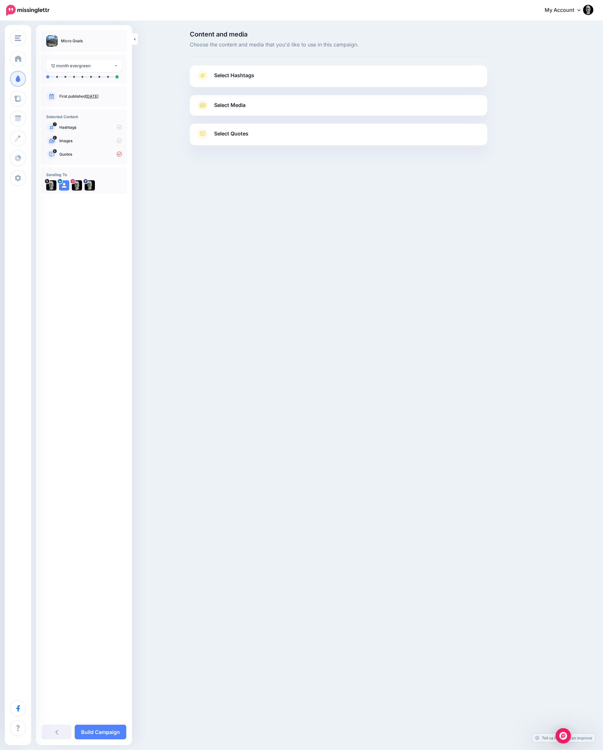
click at [382, 87] on div at bounding box center [338, 91] width 297 height 8
click at [381, 80] on link "Select Hashtags" at bounding box center [338, 78] width 284 height 17
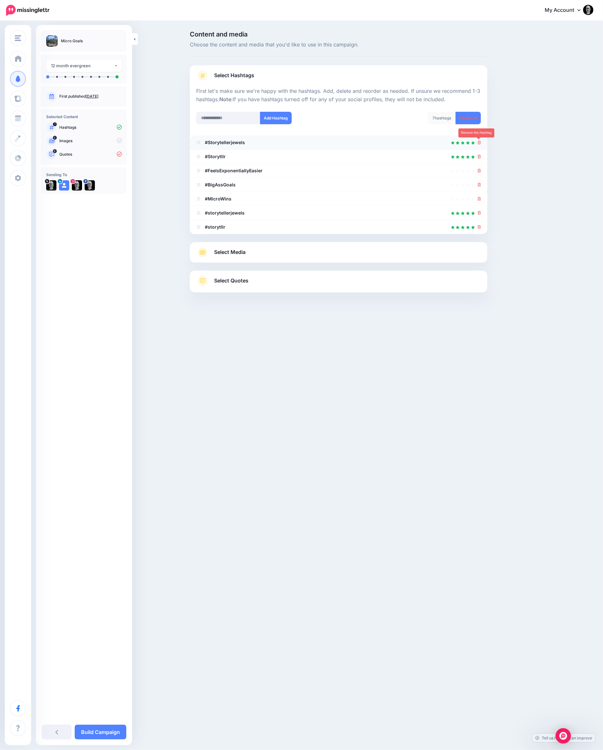
click at [480, 143] on icon at bounding box center [479, 143] width 4 height 4
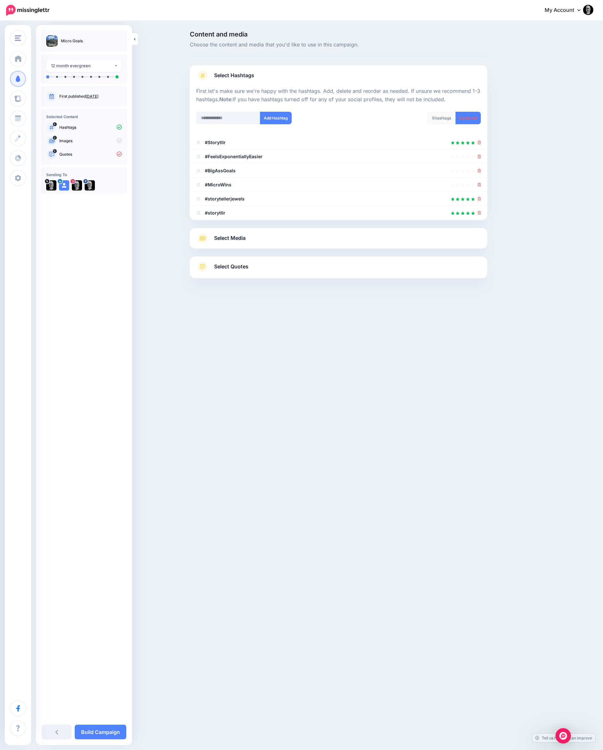
click at [480, 143] on icon at bounding box center [479, 143] width 4 height 4
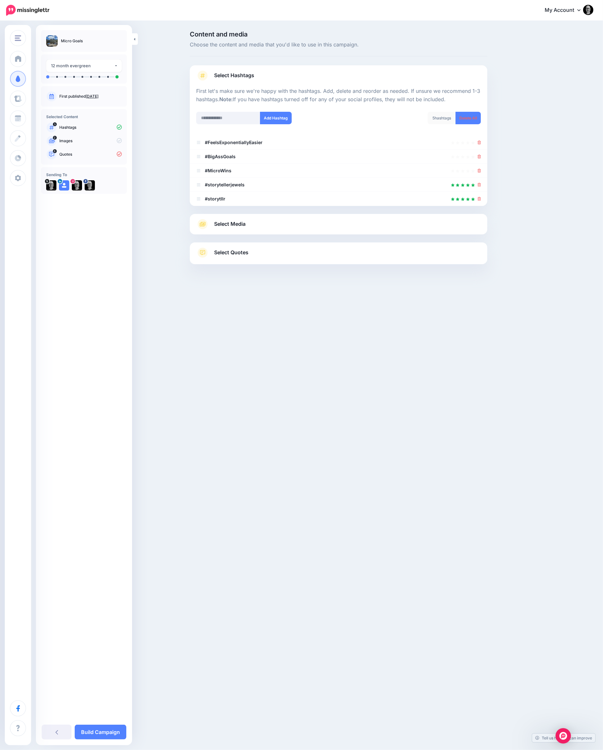
click at [480, 143] on icon at bounding box center [479, 143] width 4 height 4
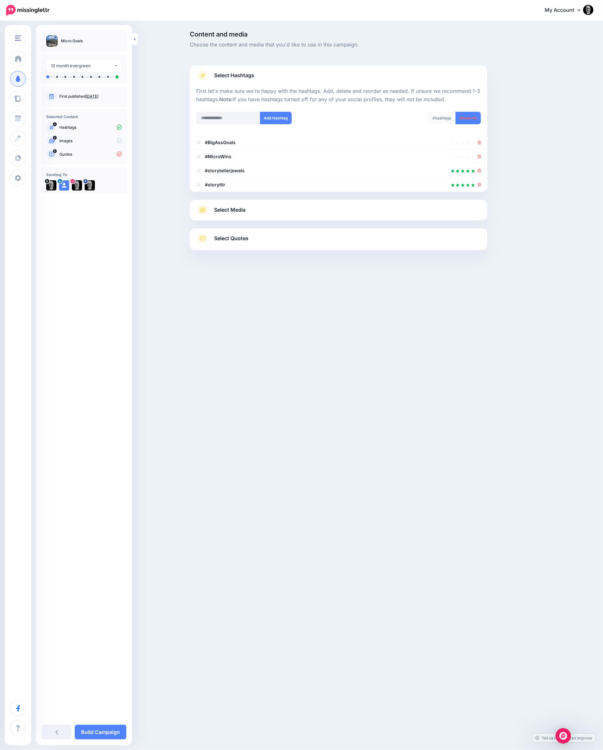
click at [299, 212] on link "Select Media" at bounding box center [338, 210] width 284 height 10
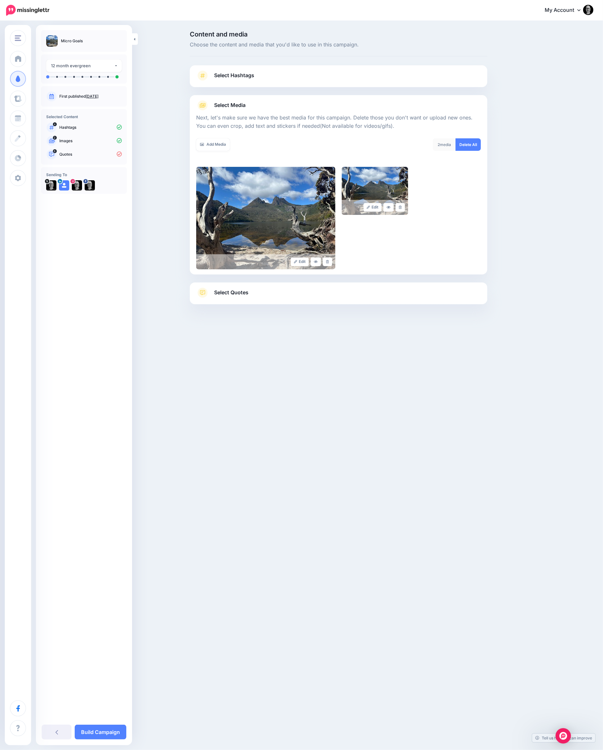
click at [264, 297] on link "Select Quotes" at bounding box center [338, 296] width 284 height 17
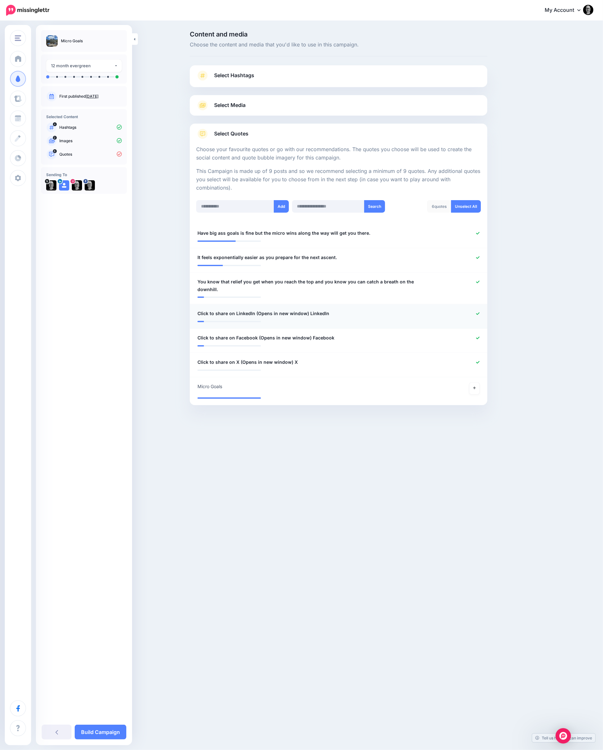
click at [476, 310] on div at bounding box center [460, 314] width 49 height 8
click at [477, 312] on icon at bounding box center [478, 313] width 4 height 3
click at [476, 340] on icon at bounding box center [478, 342] width 4 height 4
click at [477, 368] on icon at bounding box center [478, 369] width 4 height 3
click at [473, 397] on icon at bounding box center [474, 399] width 3 height 4
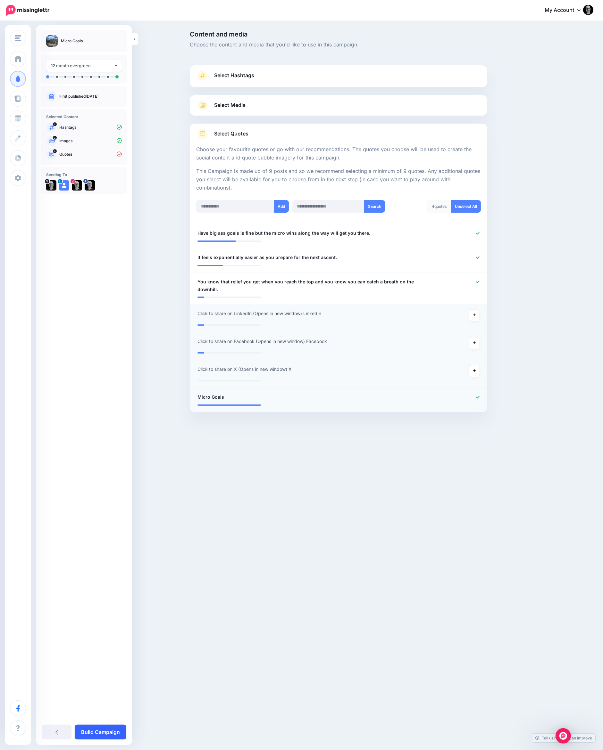
click at [115, 731] on link "Build Campaign" at bounding box center [101, 732] width 52 height 15
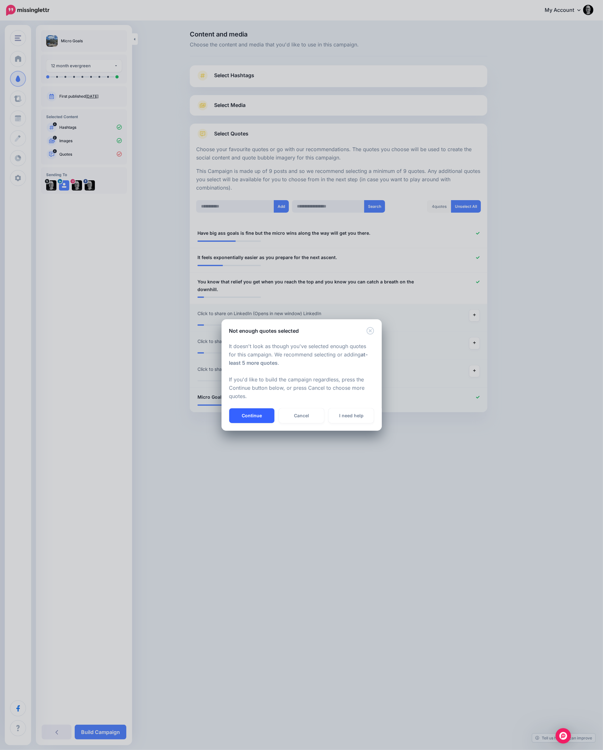
click at [257, 411] on button "Continue" at bounding box center [251, 415] width 45 height 15
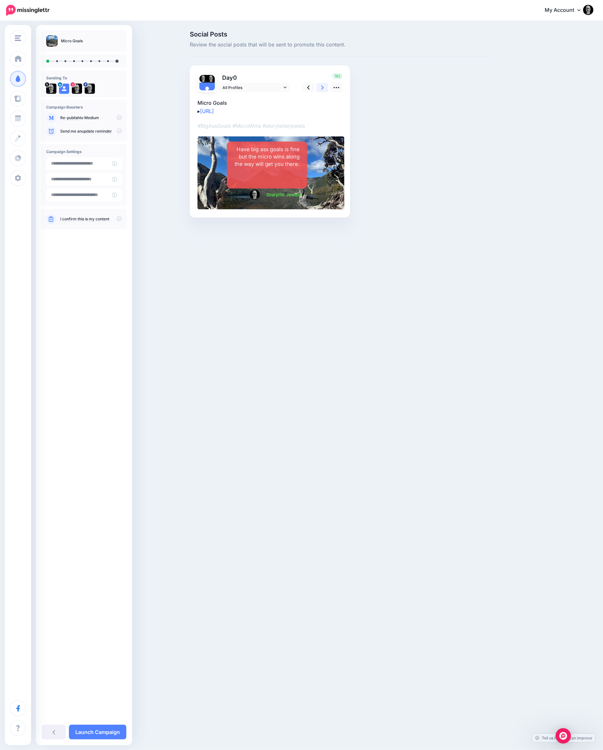
click at [321, 88] on icon at bounding box center [322, 87] width 3 height 7
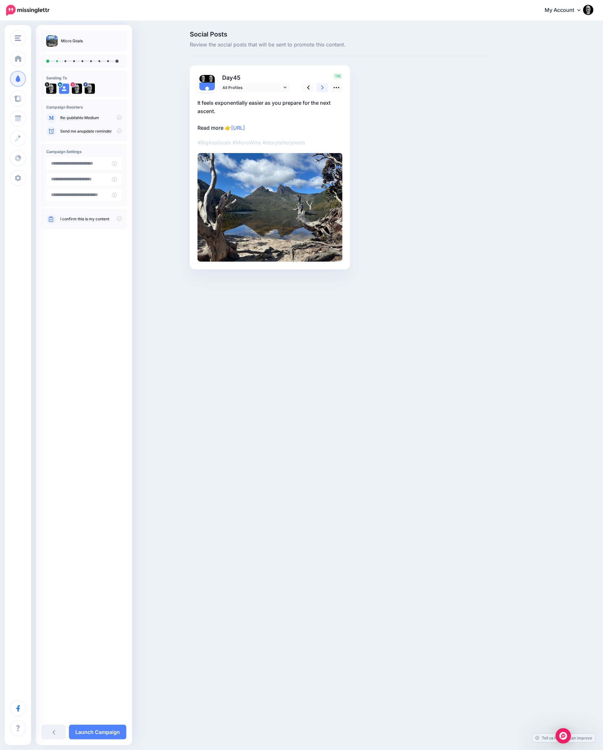
click at [321, 88] on icon at bounding box center [322, 87] width 3 height 7
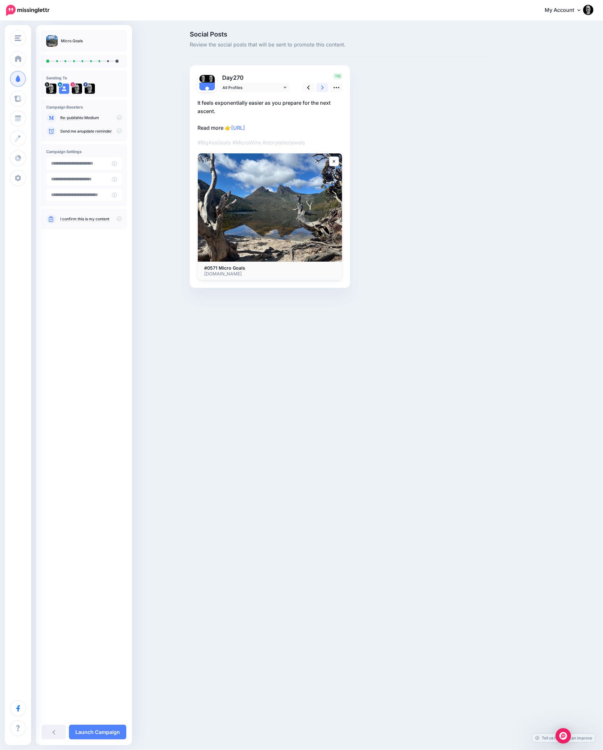
click at [321, 88] on icon at bounding box center [322, 87] width 3 height 7
click at [103, 734] on link "Launch Campaign" at bounding box center [97, 732] width 57 height 15
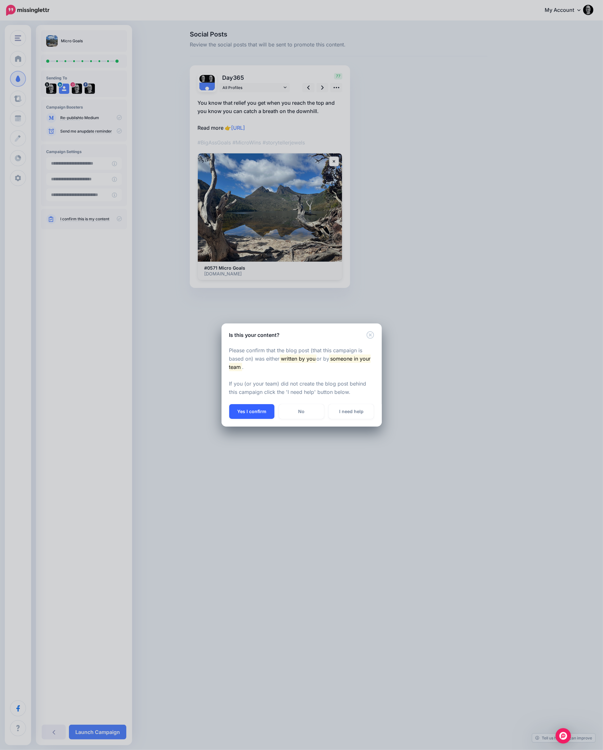
click at [256, 411] on button "Yes I confirm" at bounding box center [251, 411] width 45 height 15
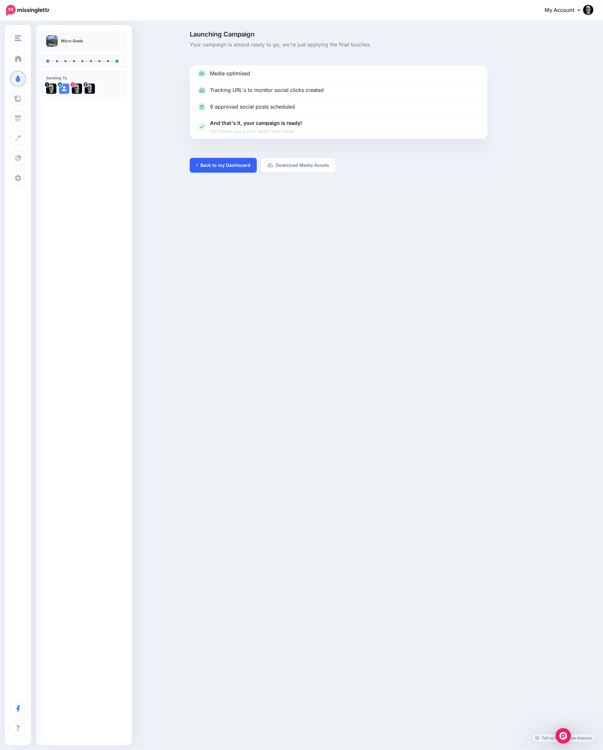
click at [222, 167] on link "Back to my Dashboard" at bounding box center [223, 165] width 67 height 15
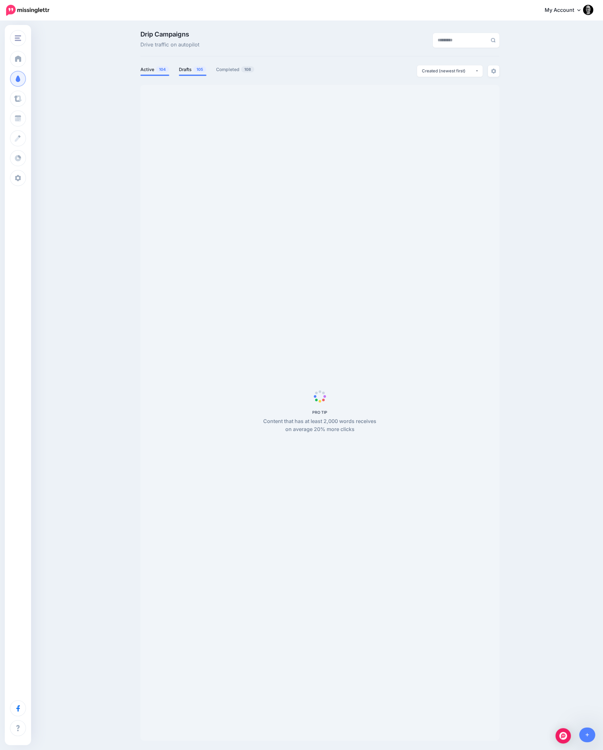
click at [189, 74] on li "Drafts 105" at bounding box center [193, 70] width 28 height 11
click at [187, 71] on link "Drafts 105" at bounding box center [193, 70] width 28 height 8
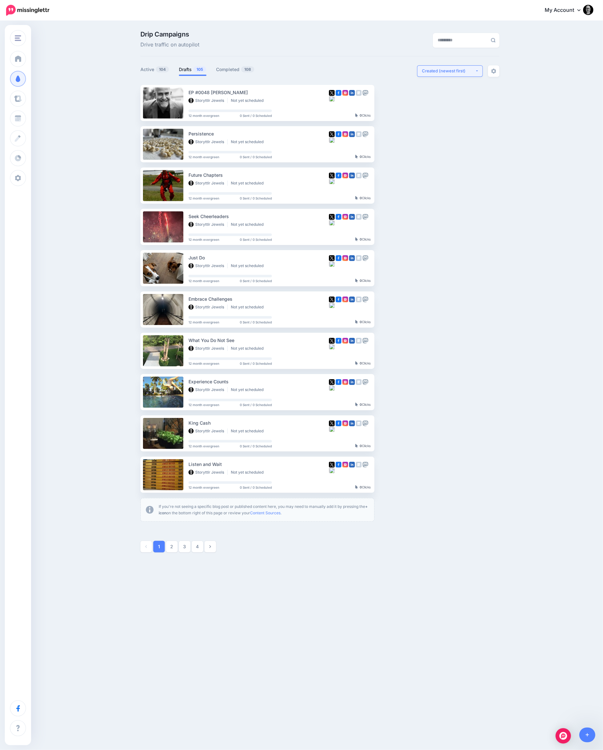
click at [443, 71] on div "Created (newest first)" at bounding box center [448, 71] width 53 height 6
click at [456, 129] on span "Created (oldest first)" at bounding box center [446, 130] width 44 height 8
select select "**********"
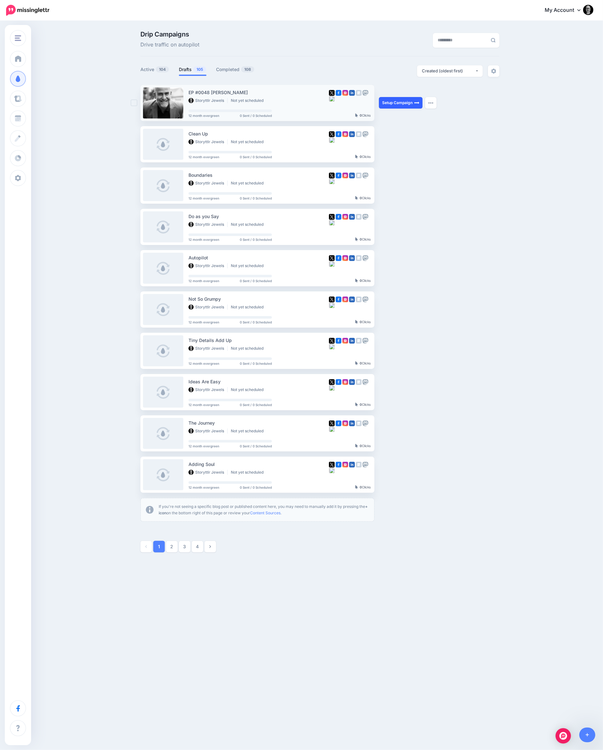
click at [411, 103] on link "Setup Campaign" at bounding box center [401, 103] width 44 height 12
click at [428, 103] on img "button" at bounding box center [430, 103] width 5 height 2
click at [397, 193] on link "Delete Campaign" at bounding box center [394, 194] width 75 height 12
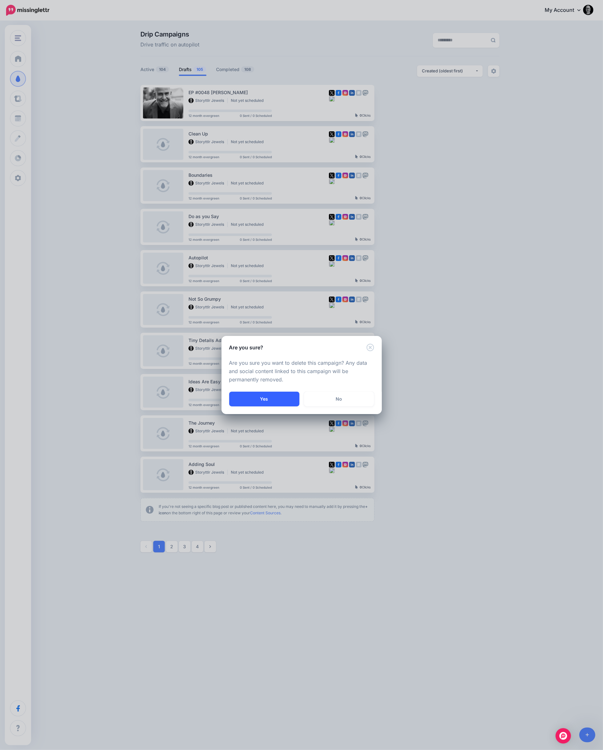
click at [263, 402] on button "Yes" at bounding box center [264, 399] width 70 height 15
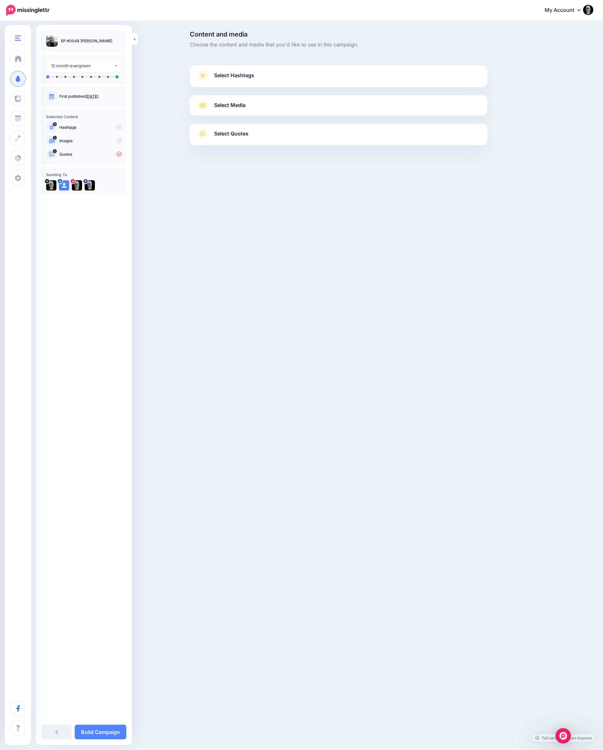
click at [270, 136] on link "Select Quotes" at bounding box center [338, 137] width 284 height 17
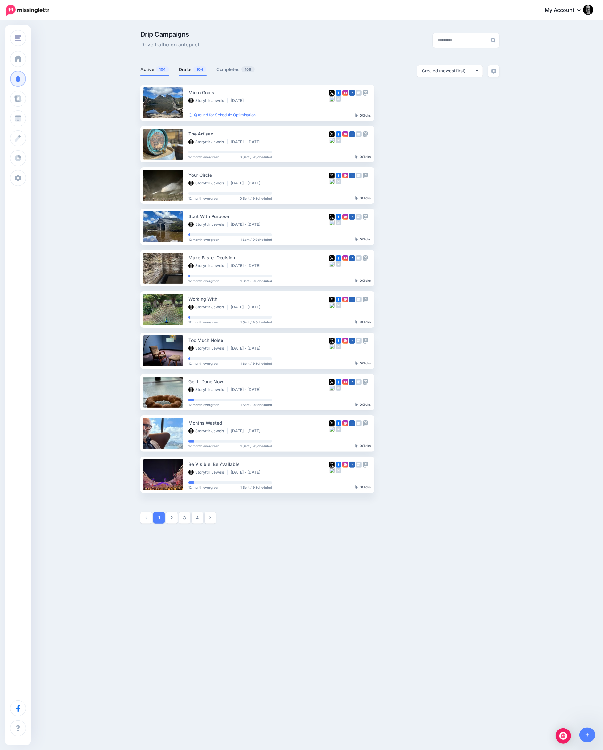
click at [191, 72] on link "Drafts 104" at bounding box center [193, 70] width 28 height 8
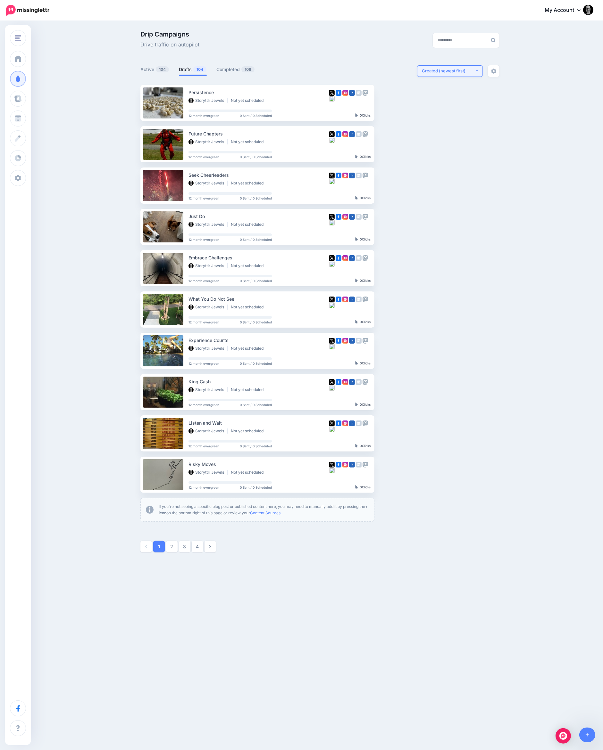
click at [435, 73] on div "Created (newest first)" at bounding box center [448, 71] width 53 height 6
click at [440, 131] on span "Created (oldest first)" at bounding box center [446, 130] width 44 height 8
select select "**********"
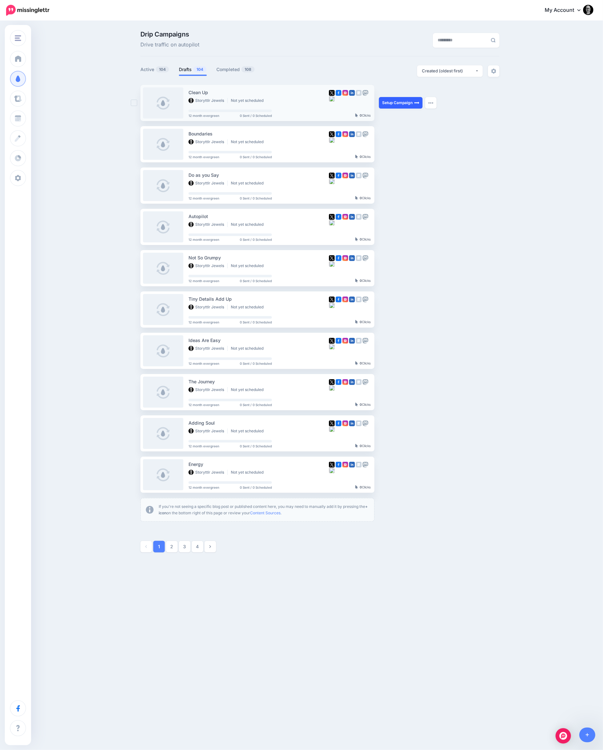
click at [395, 106] on link "Setup Campaign" at bounding box center [401, 103] width 44 height 12
click at [432, 102] on img "button" at bounding box center [430, 103] width 5 height 2
click at [402, 120] on link "Generate Campaign" at bounding box center [394, 118] width 75 height 12
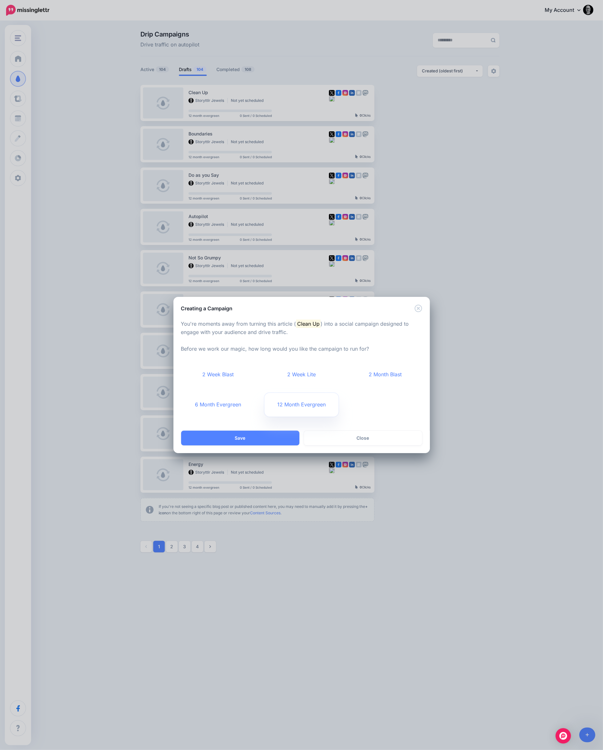
click at [292, 408] on link "12 Month Evergreen" at bounding box center [301, 405] width 74 height 24
click at [279, 437] on button "Save" at bounding box center [240, 438] width 118 height 15
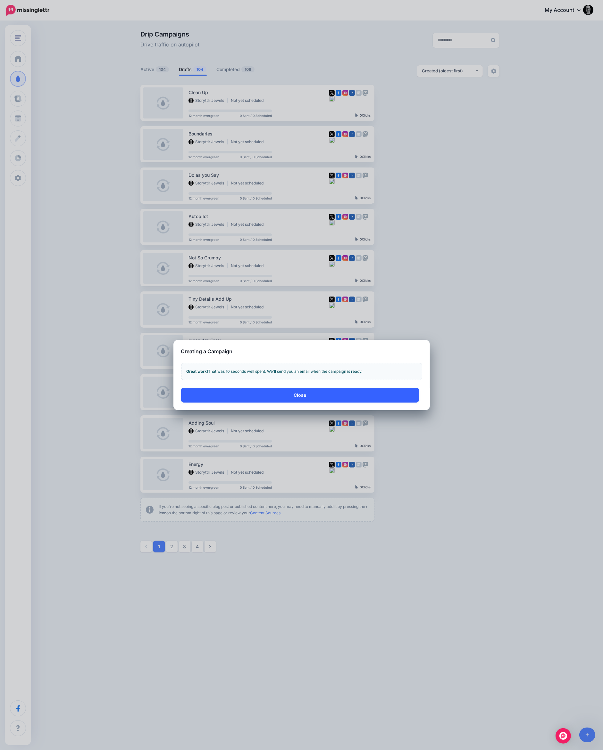
click at [302, 393] on button "Close" at bounding box center [300, 395] width 238 height 15
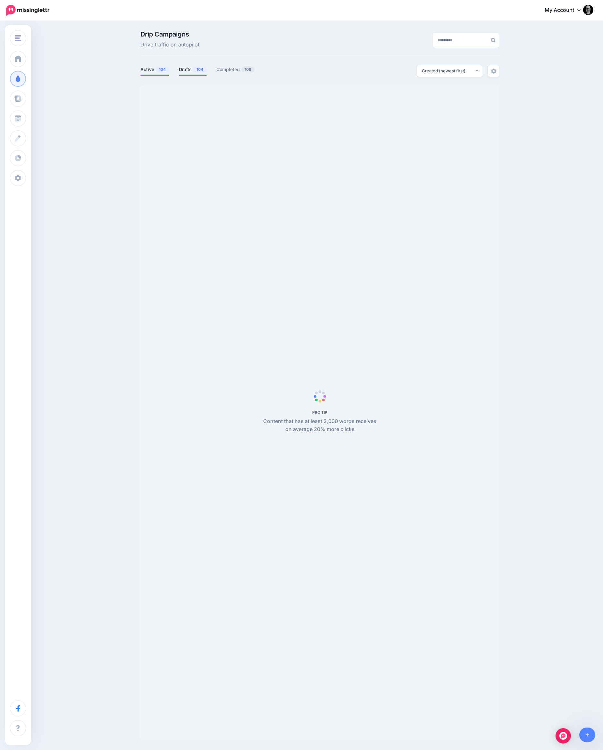
click at [183, 71] on link "Drafts 104" at bounding box center [193, 70] width 28 height 8
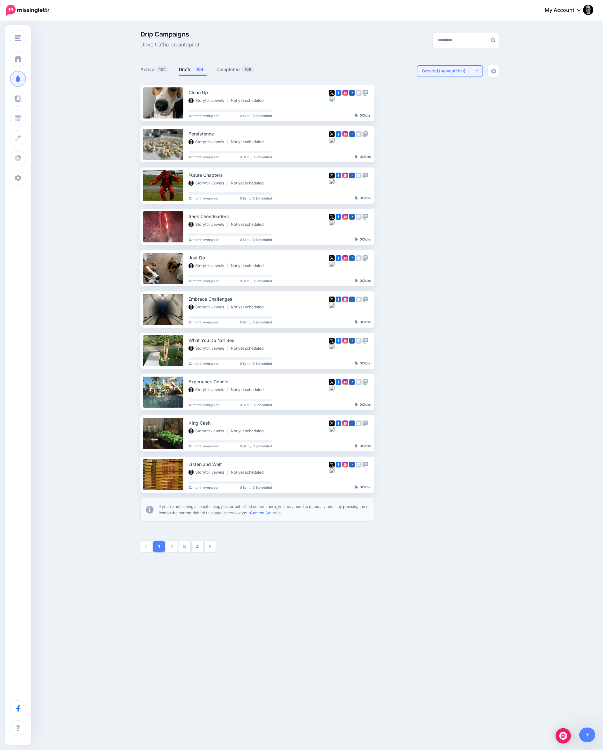
click at [466, 69] on div "Created (newest first)" at bounding box center [448, 71] width 53 height 6
click at [462, 128] on span "Created (oldest first)" at bounding box center [446, 130] width 44 height 8
select select "**********"
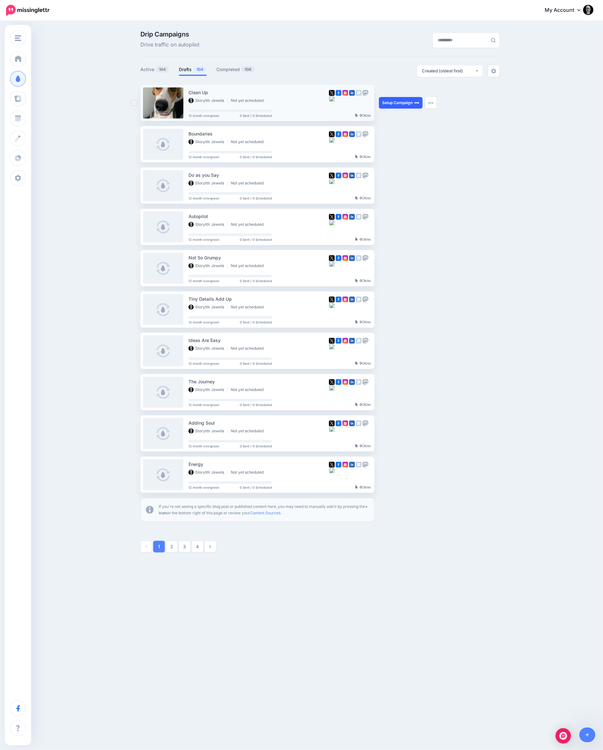
click at [407, 102] on link "Setup Campaign" at bounding box center [401, 103] width 44 height 12
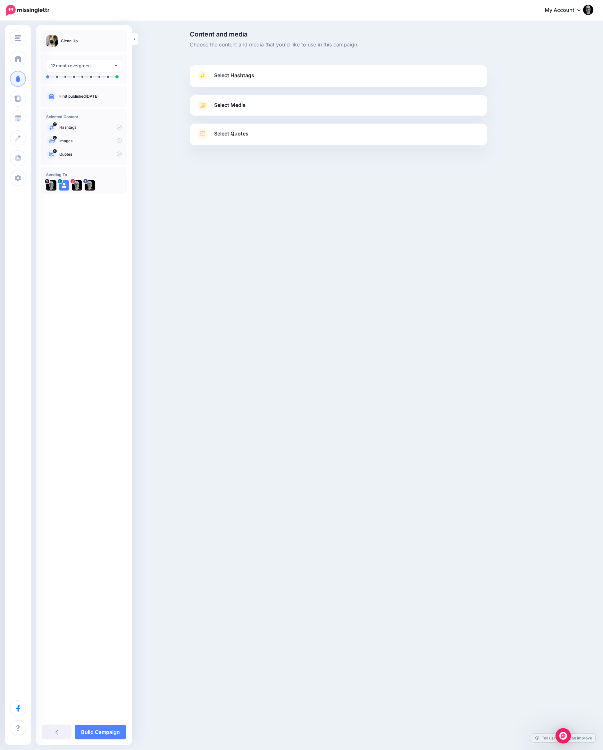
click at [349, 78] on link "Select Hashtags" at bounding box center [338, 78] width 284 height 17
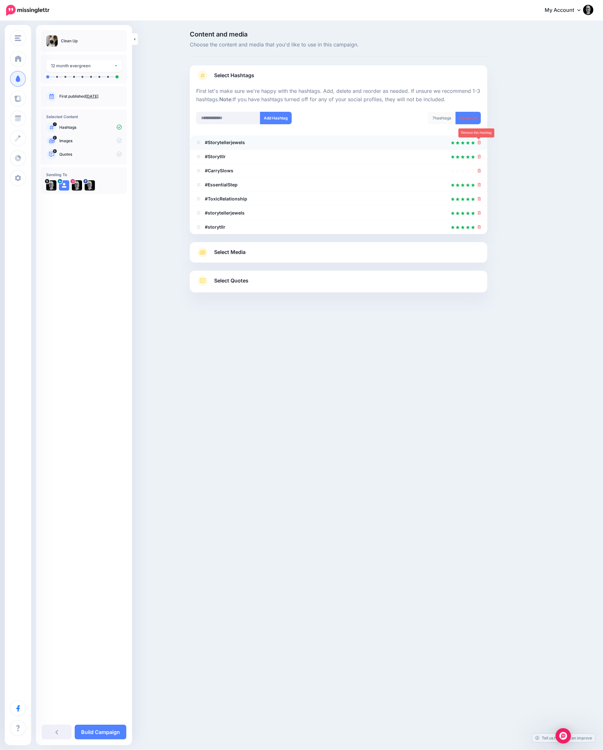
click at [479, 141] on icon at bounding box center [479, 143] width 4 height 4
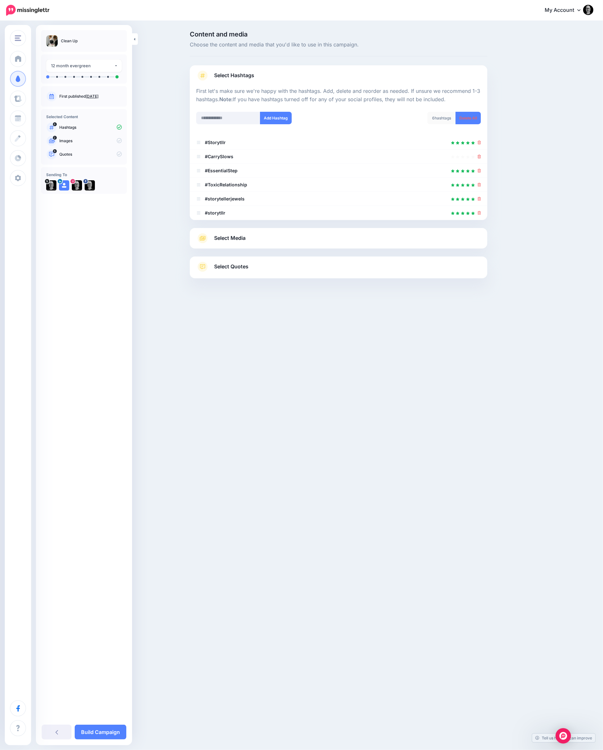
click at [479, 141] on icon at bounding box center [479, 143] width 4 height 4
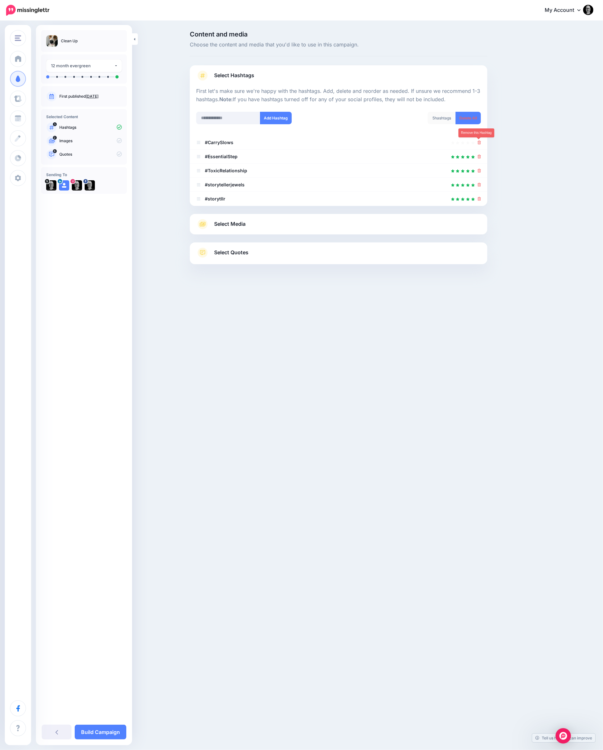
click at [479, 141] on icon at bounding box center [479, 143] width 4 height 4
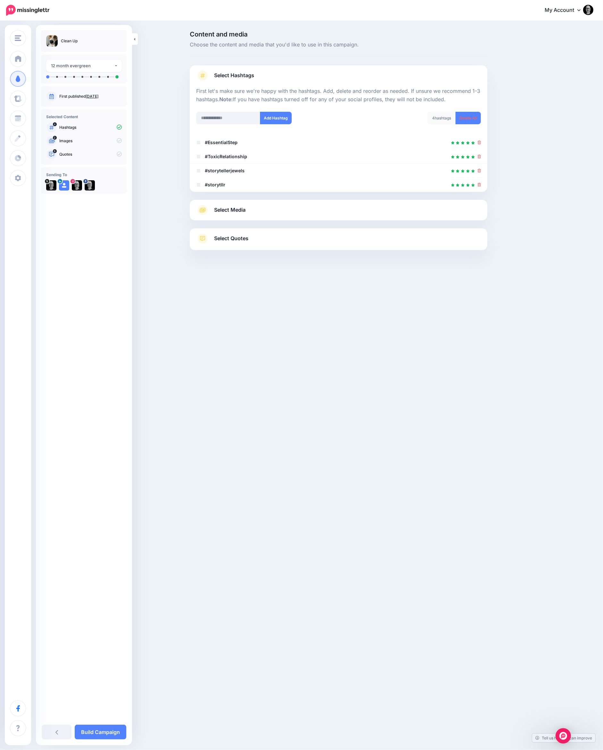
click at [242, 206] on span "Select Media" at bounding box center [229, 210] width 31 height 9
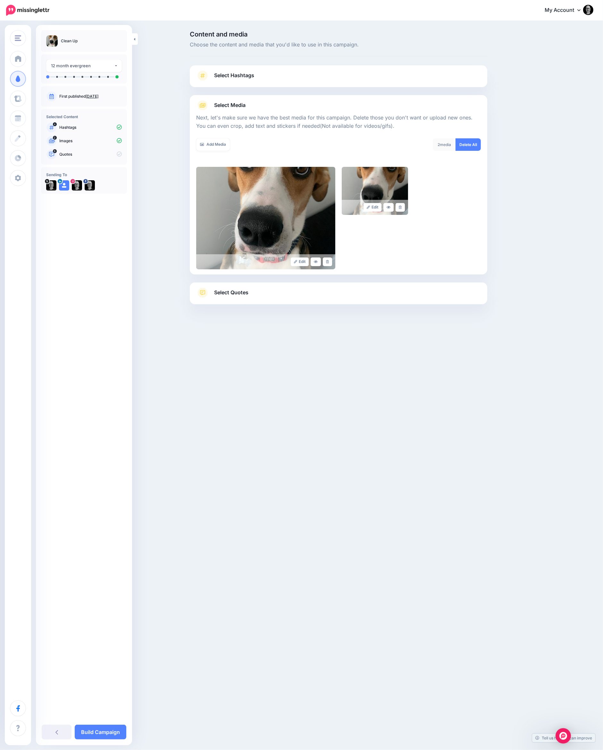
click at [243, 294] on span "Select Quotes" at bounding box center [231, 292] width 34 height 9
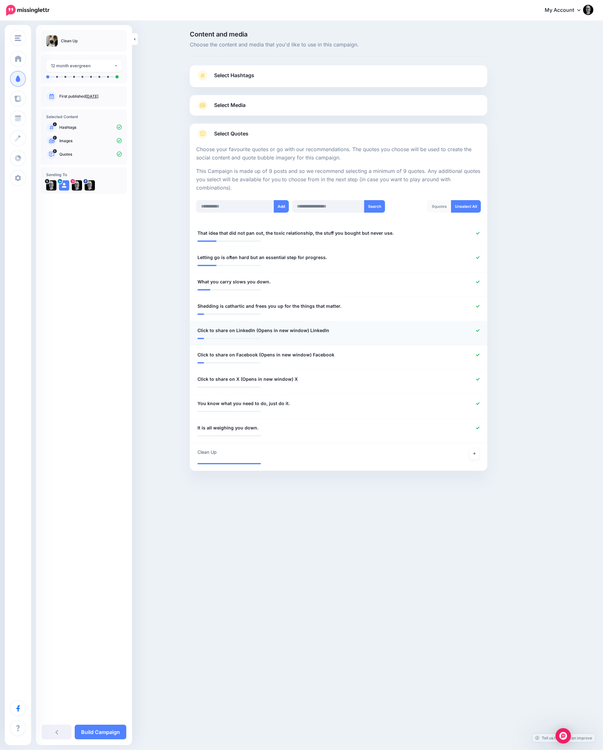
click at [477, 332] on link at bounding box center [478, 331] width 4 height 4
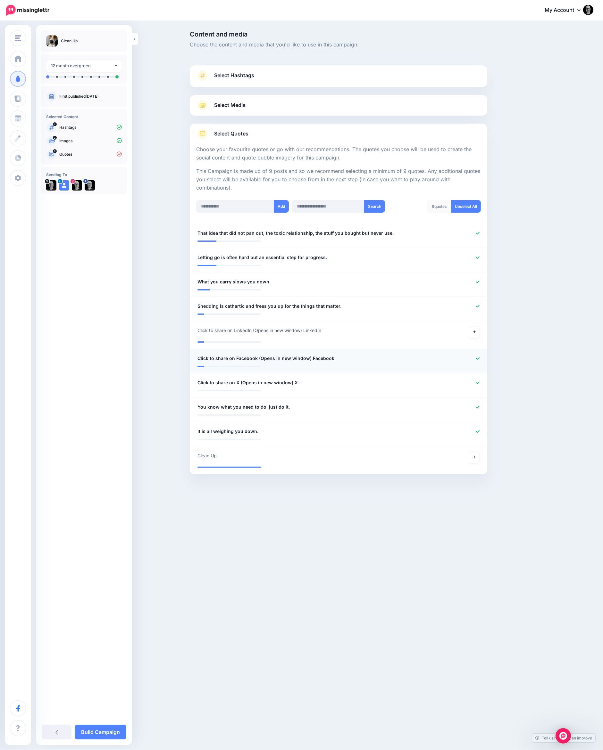
click at [478, 358] on icon at bounding box center [478, 359] width 4 height 4
click at [480, 385] on div at bounding box center [460, 386] width 49 height 8
click at [477, 385] on icon at bounding box center [478, 387] width 4 height 4
click at [474, 464] on icon at bounding box center [474, 464] width 3 height 3
click at [112, 727] on link "Build Campaign" at bounding box center [101, 732] width 52 height 15
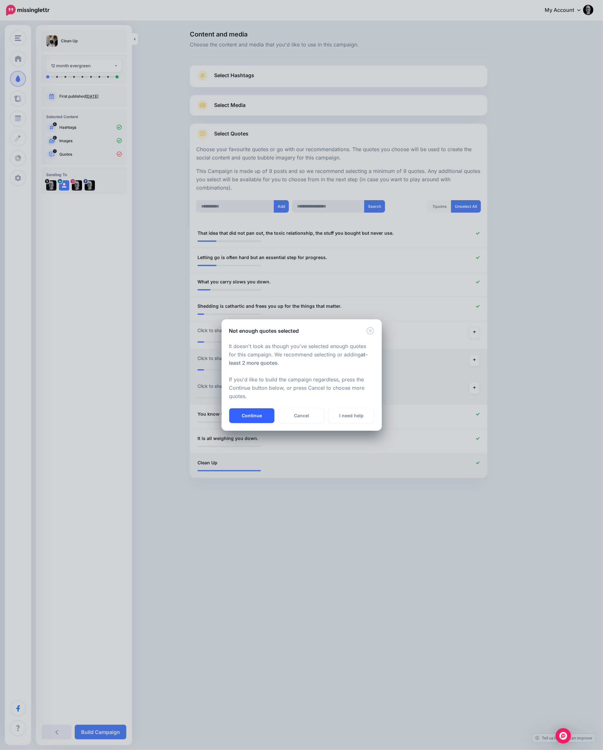
click at [245, 413] on button "Continue" at bounding box center [251, 415] width 45 height 15
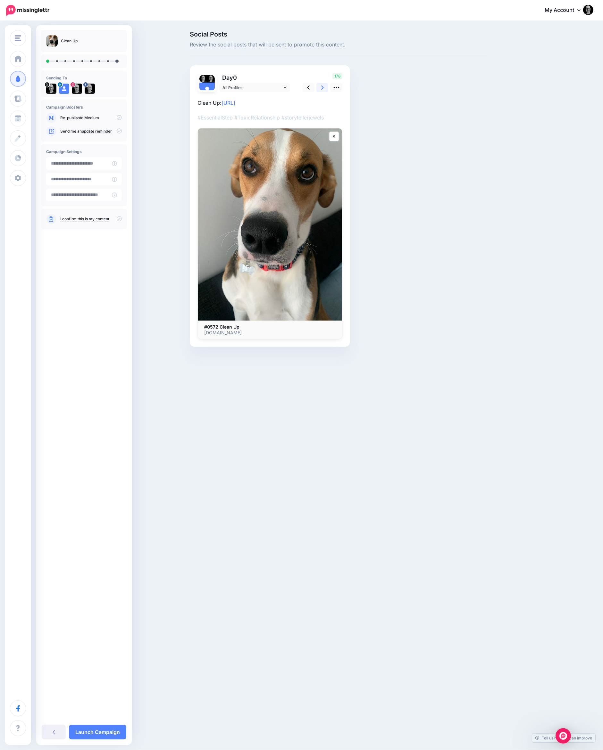
click at [324, 86] on link at bounding box center [322, 87] width 12 height 9
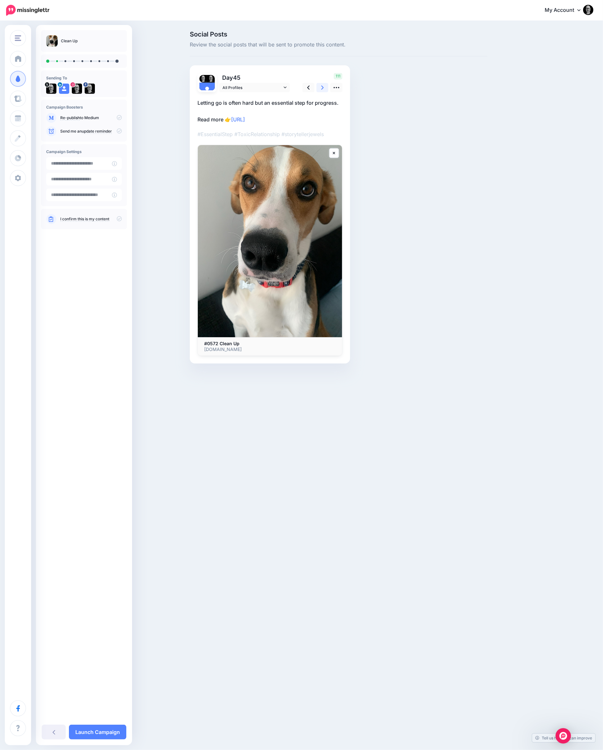
click at [324, 86] on link at bounding box center [322, 87] width 12 height 9
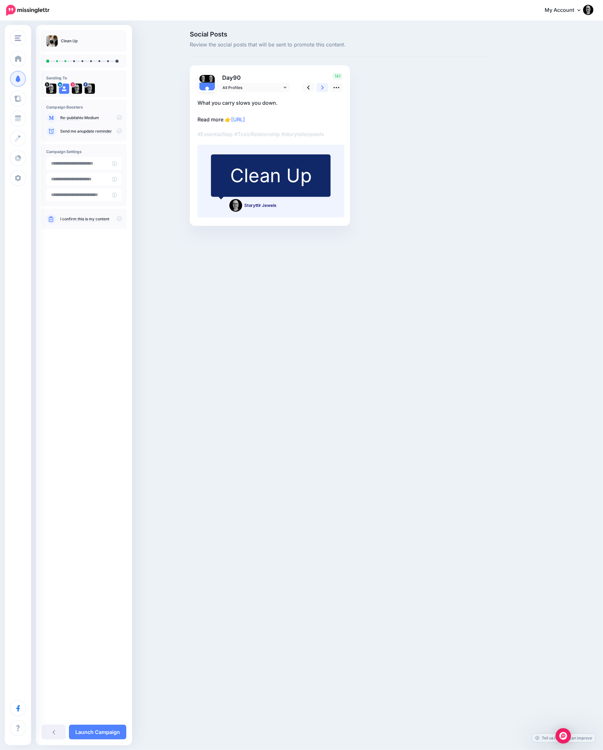
click at [324, 86] on link at bounding box center [322, 87] width 12 height 9
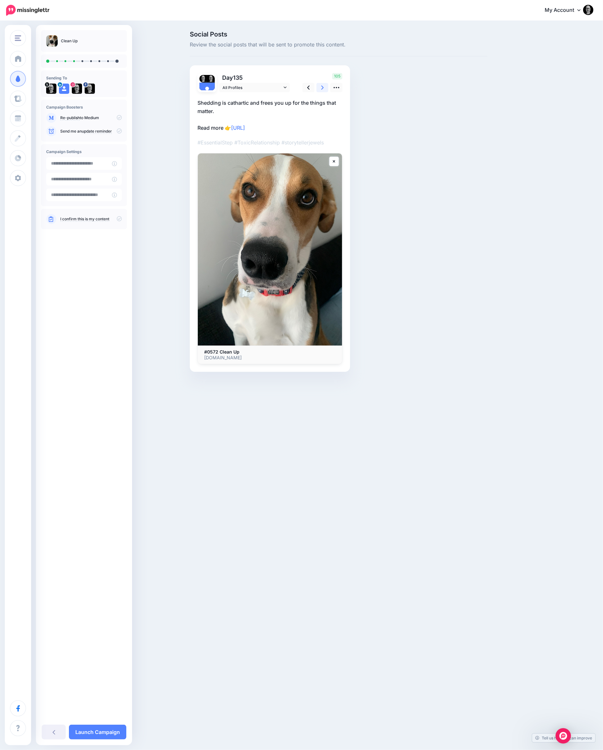
click at [324, 86] on link at bounding box center [322, 87] width 12 height 9
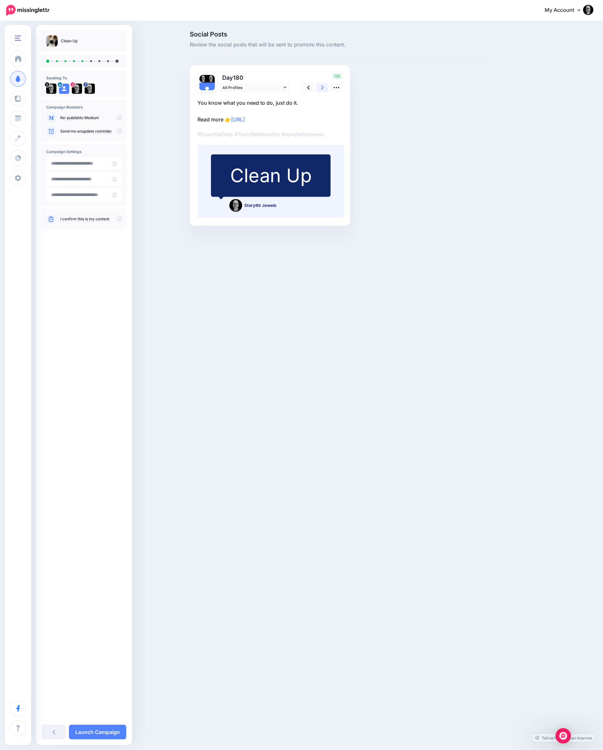
click at [324, 86] on link at bounding box center [322, 87] width 12 height 9
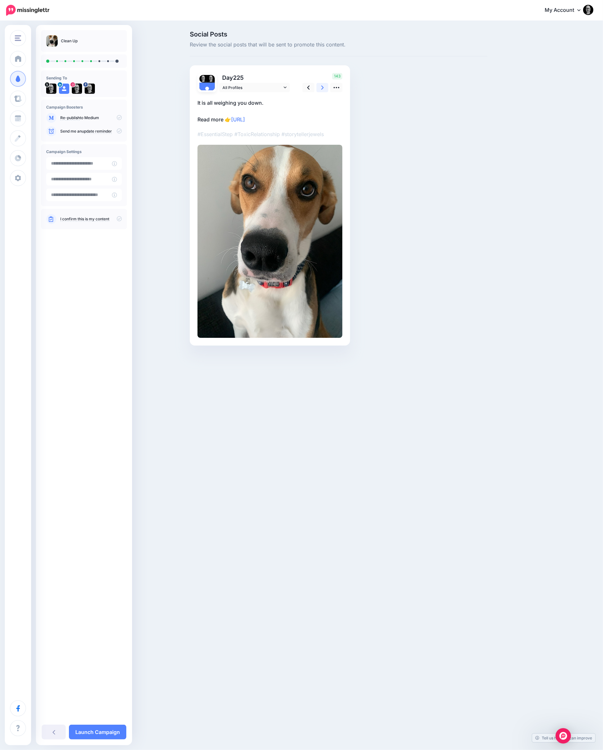
click at [324, 86] on link at bounding box center [322, 87] width 12 height 9
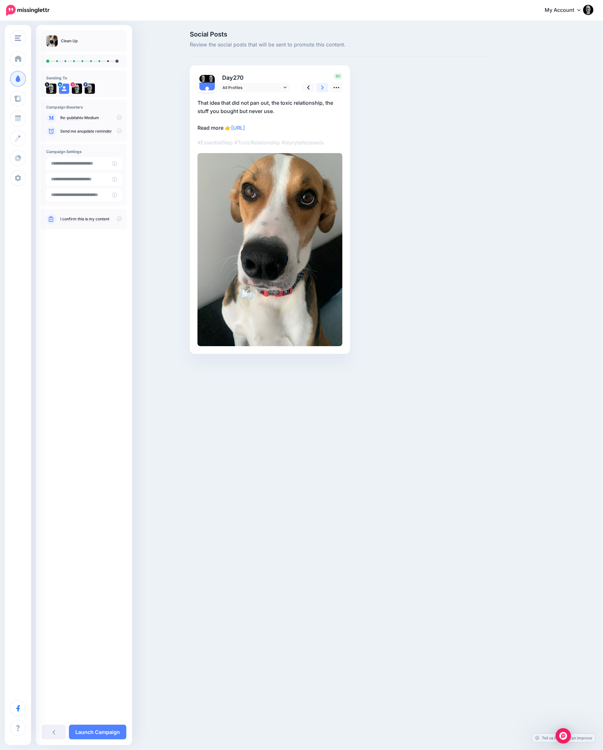
click at [324, 86] on link at bounding box center [322, 87] width 12 height 9
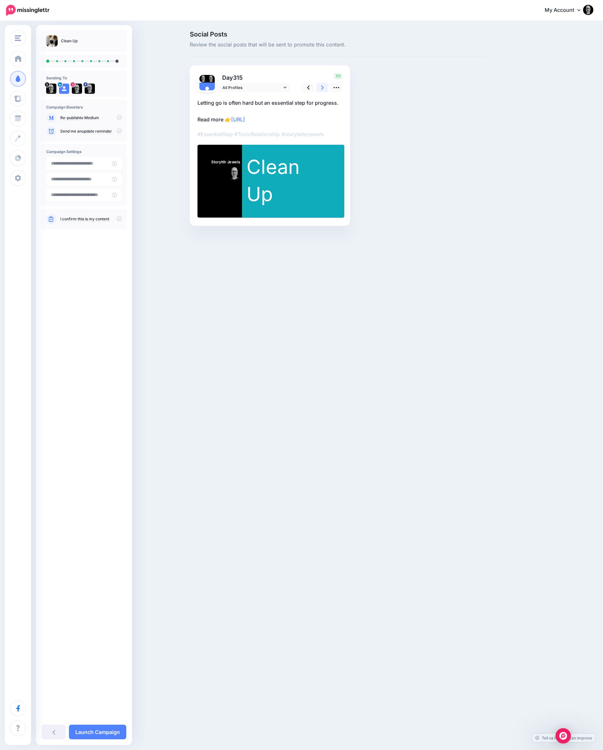
click at [323, 88] on icon at bounding box center [322, 88] width 3 height 4
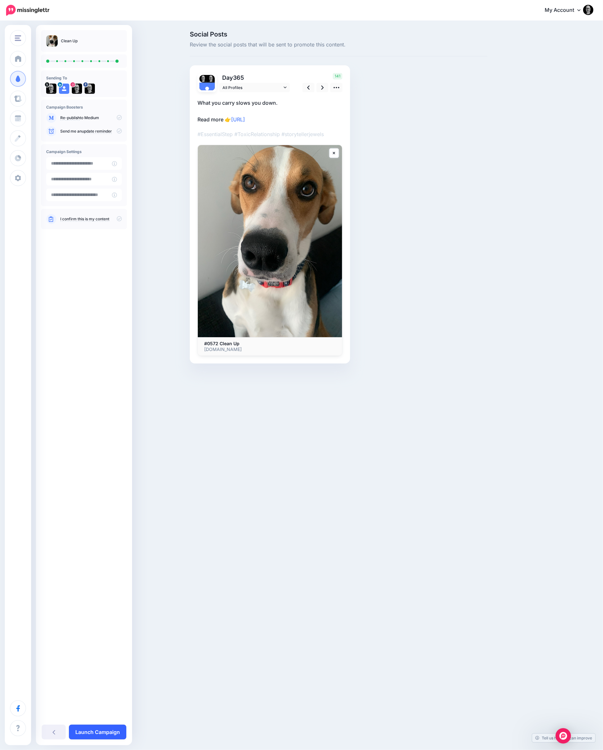
click at [108, 729] on link "Launch Campaign" at bounding box center [97, 732] width 57 height 15
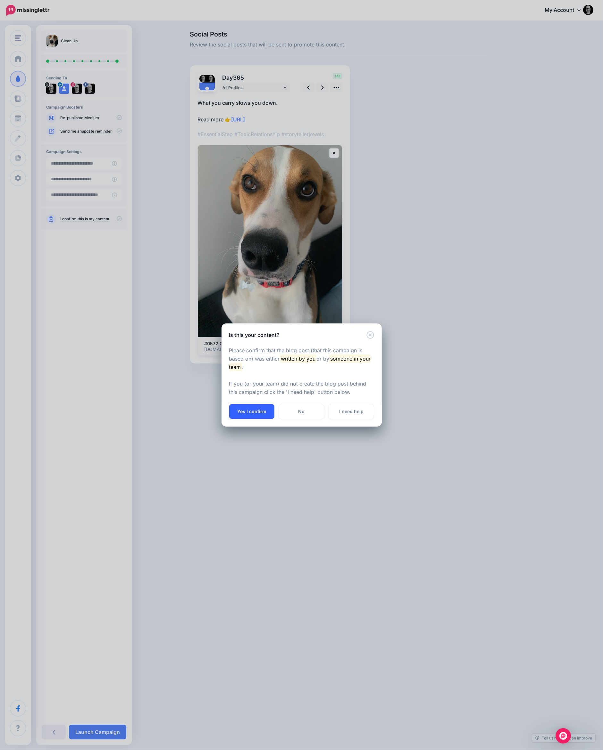
click at [259, 413] on button "Yes I confirm" at bounding box center [251, 411] width 45 height 15
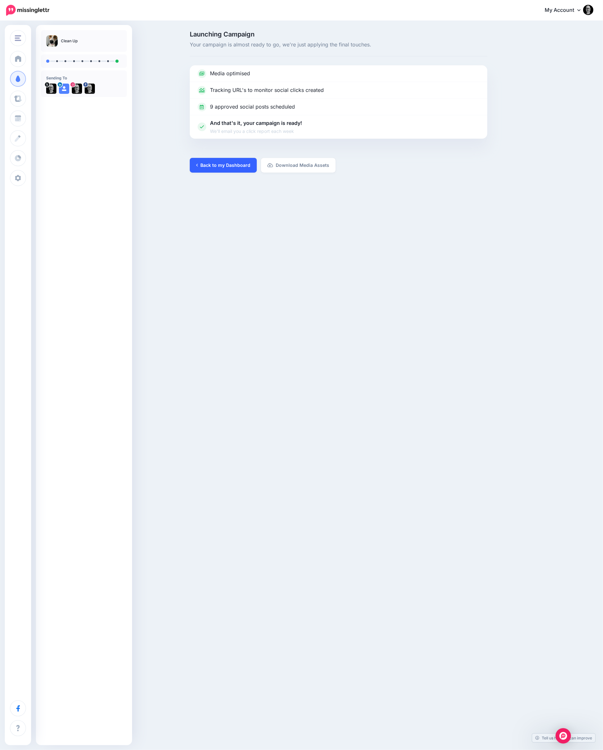
click at [236, 168] on link "Back to my Dashboard" at bounding box center [223, 165] width 67 height 15
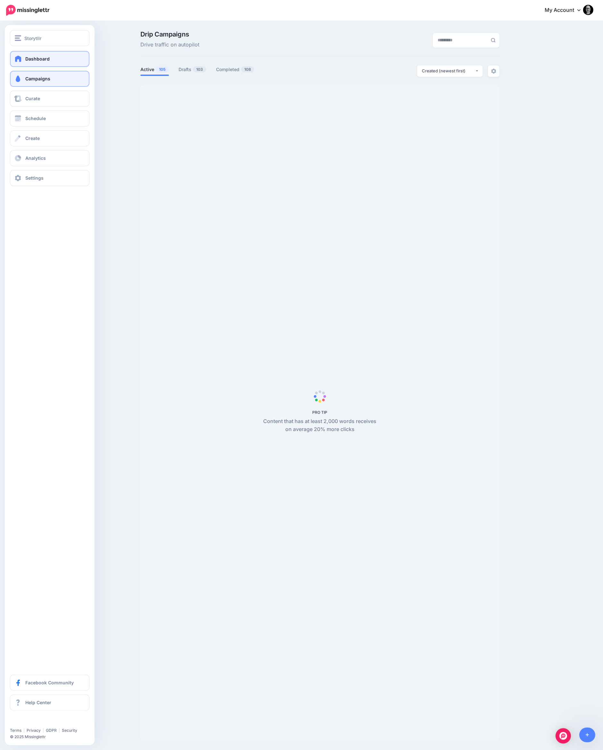
click at [37, 62] on span "Dashboard" at bounding box center [37, 58] width 24 height 5
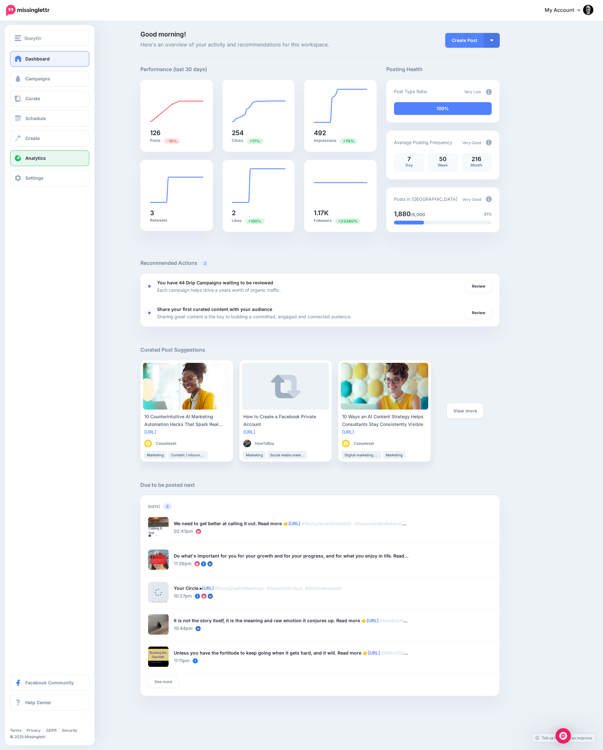
click at [31, 153] on link "Analytics" at bounding box center [49, 158] width 79 height 16
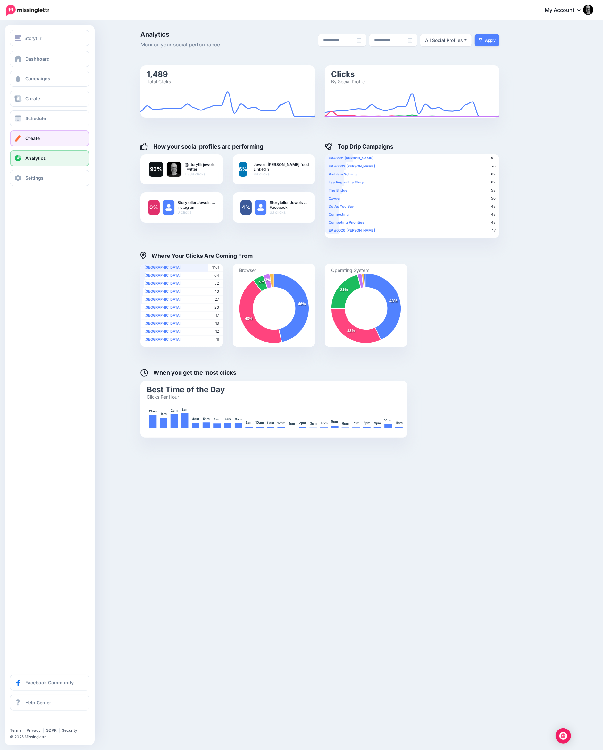
click at [32, 134] on link "Create" at bounding box center [49, 138] width 79 height 16
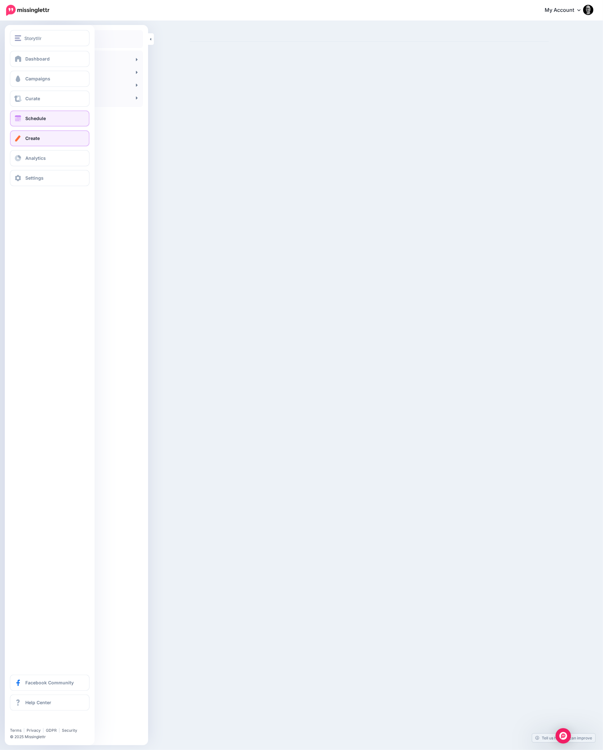
click at [33, 116] on span "Schedule" at bounding box center [35, 118] width 21 height 5
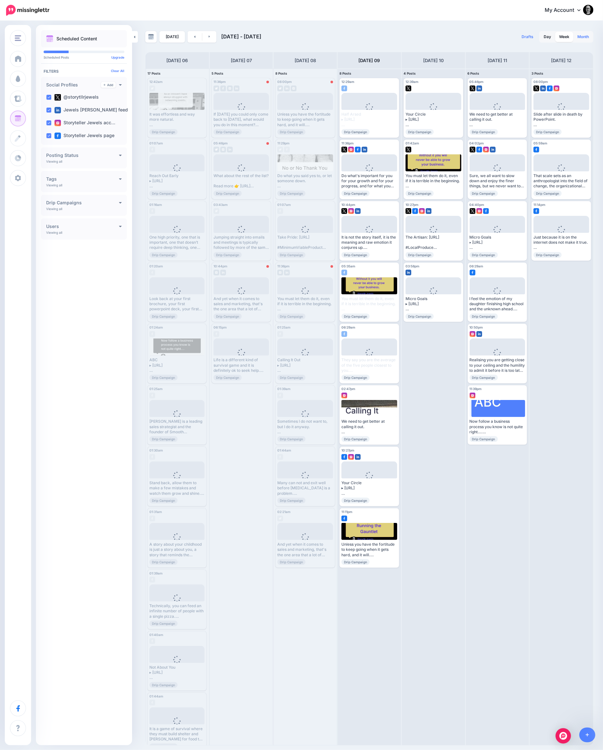
click at [580, 34] on link "Month" at bounding box center [582, 37] width 19 height 10
